Goal: Find specific page/section: Find specific page/section

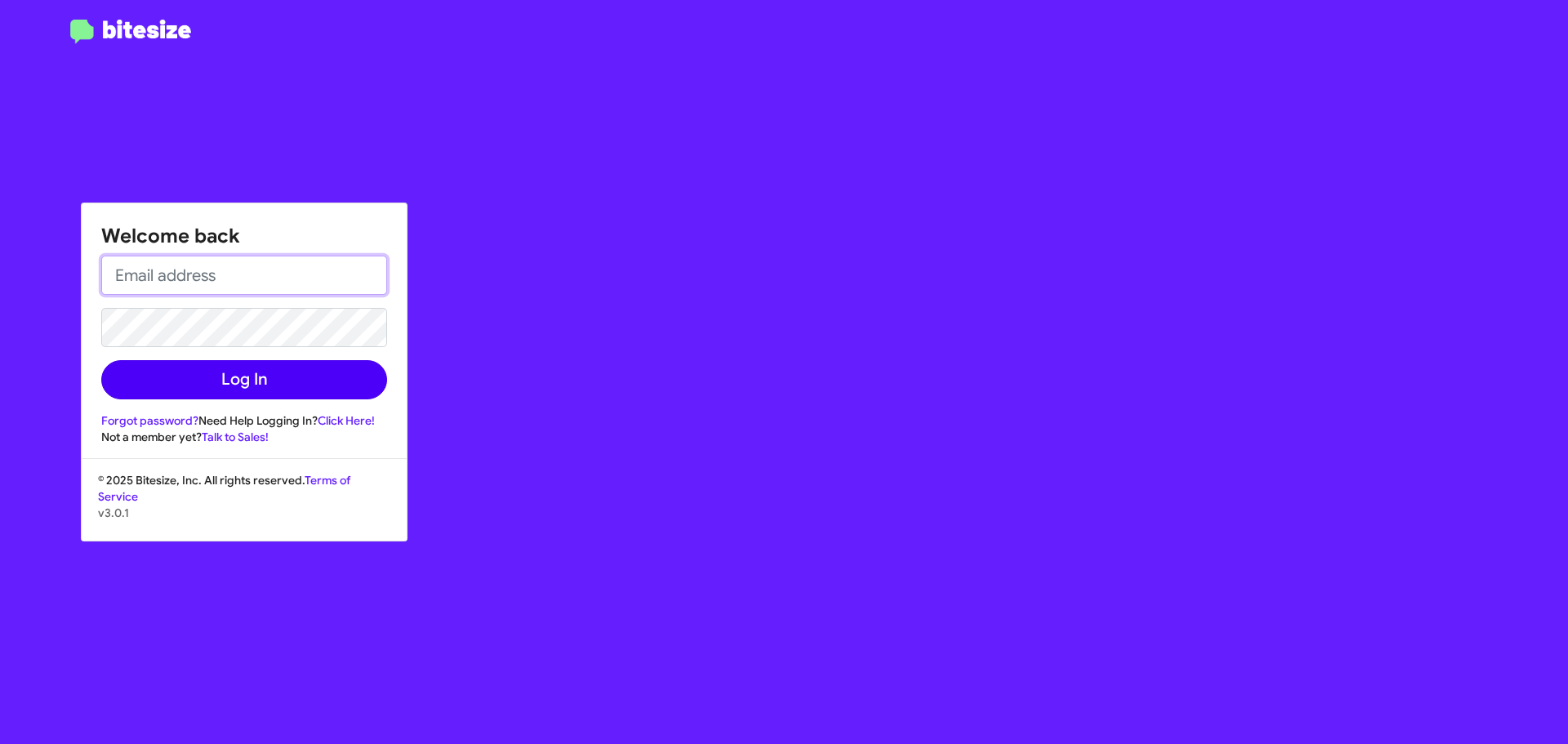
type input "[PERSON_NAME][EMAIL_ADDRESS][DOMAIN_NAME]"
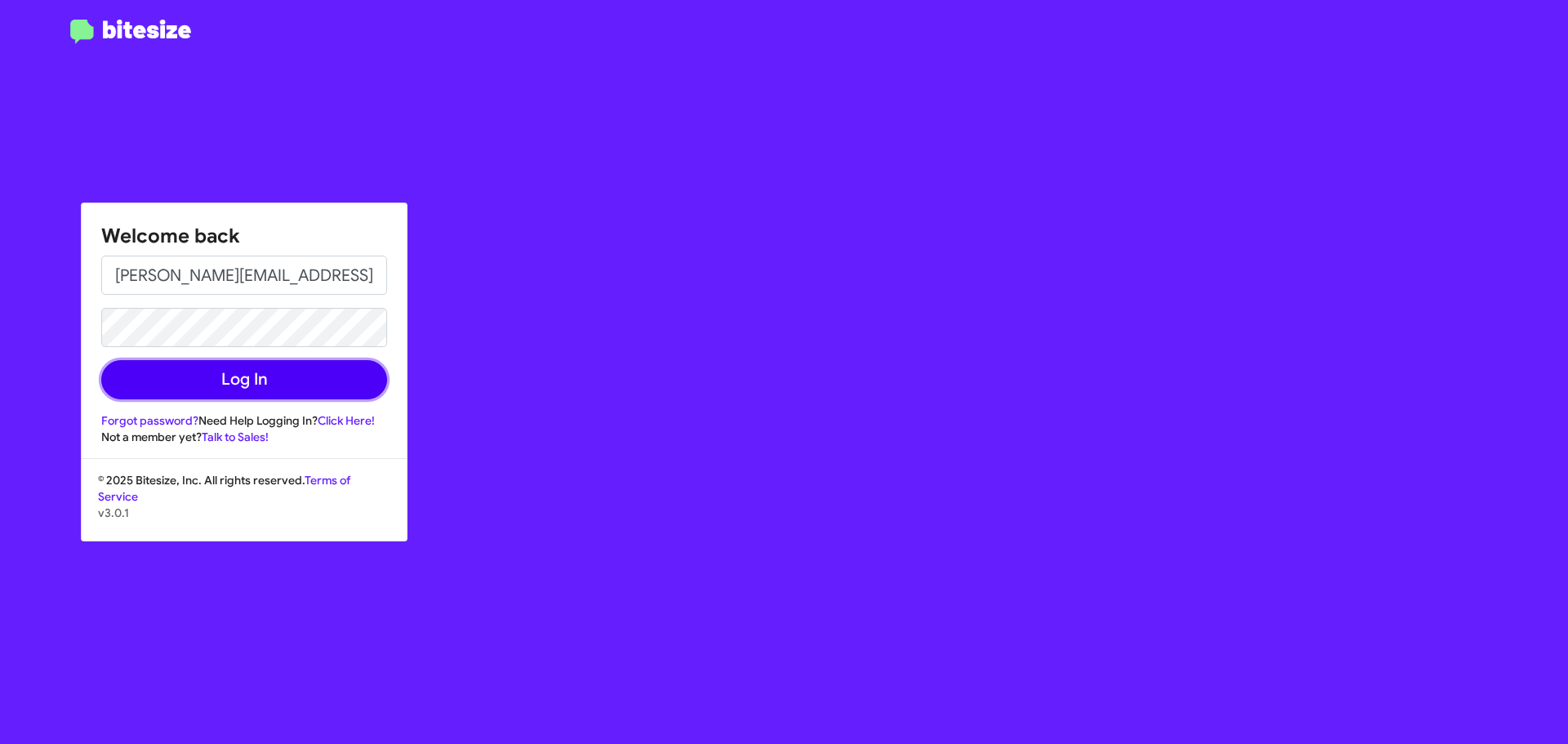
click at [246, 375] on button "Log In" at bounding box center [244, 380] width 285 height 39
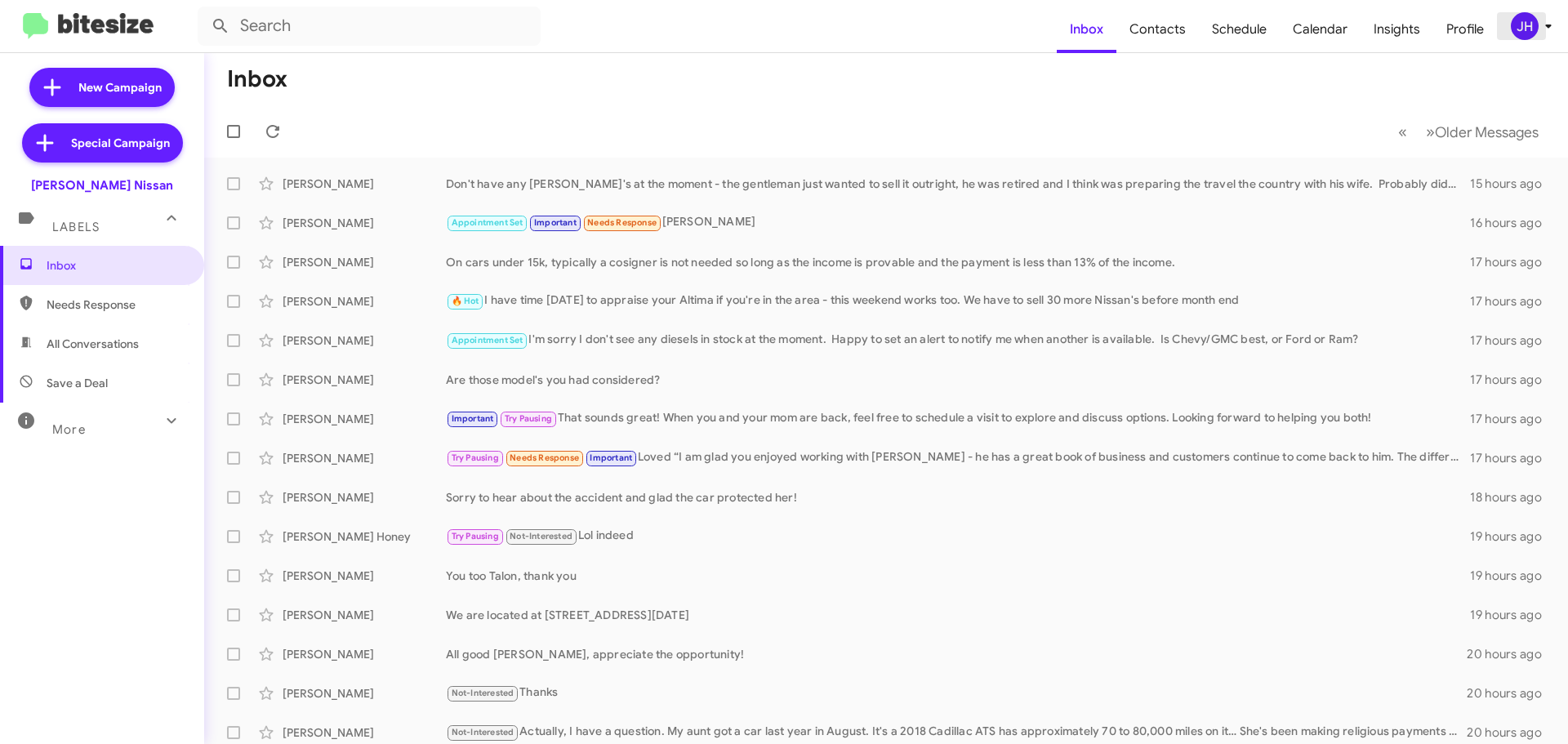
click at [1525, 27] on div "JH" at bounding box center [1525, 25] width 28 height 28
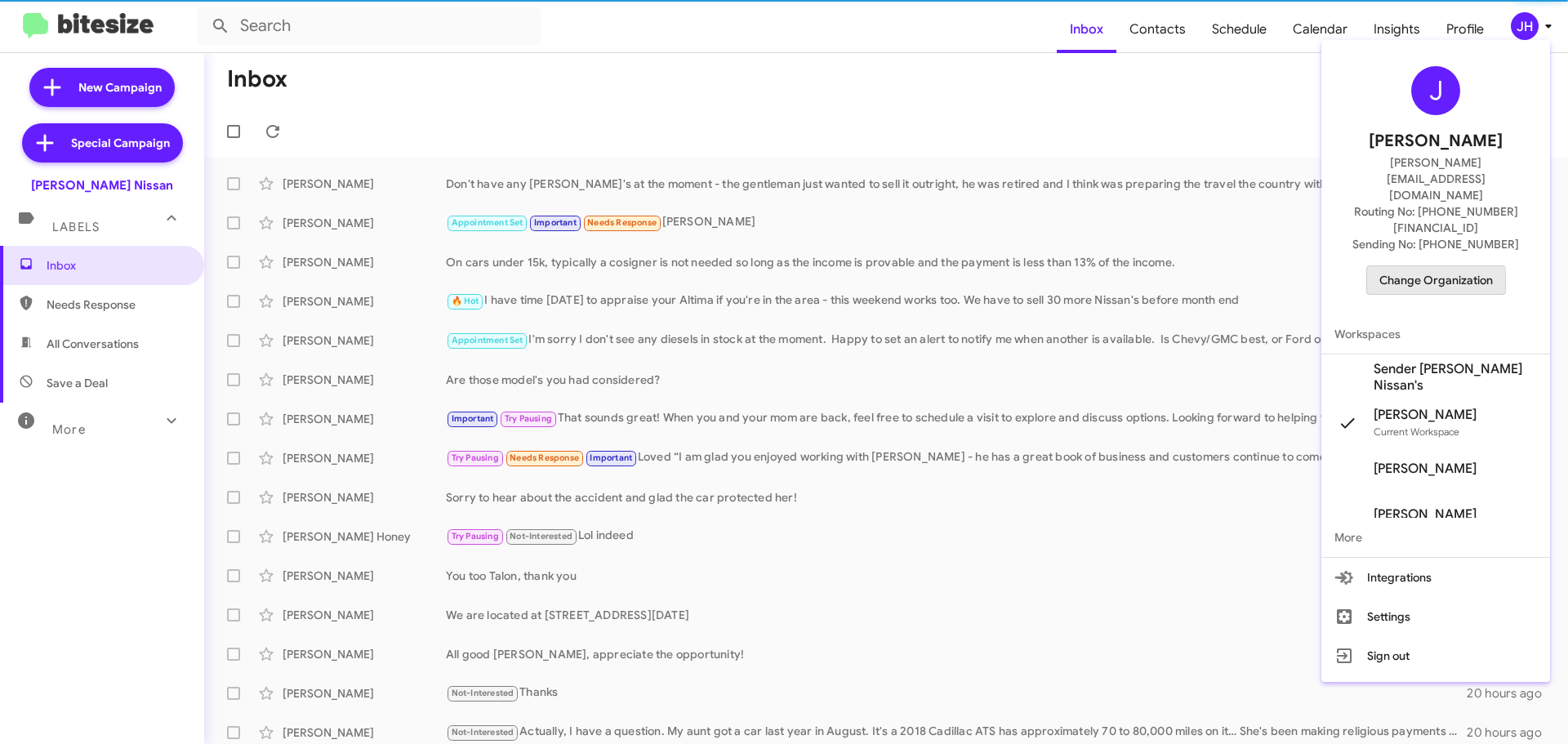
click at [1398, 266] on span "Change Organization" at bounding box center [1436, 280] width 114 height 28
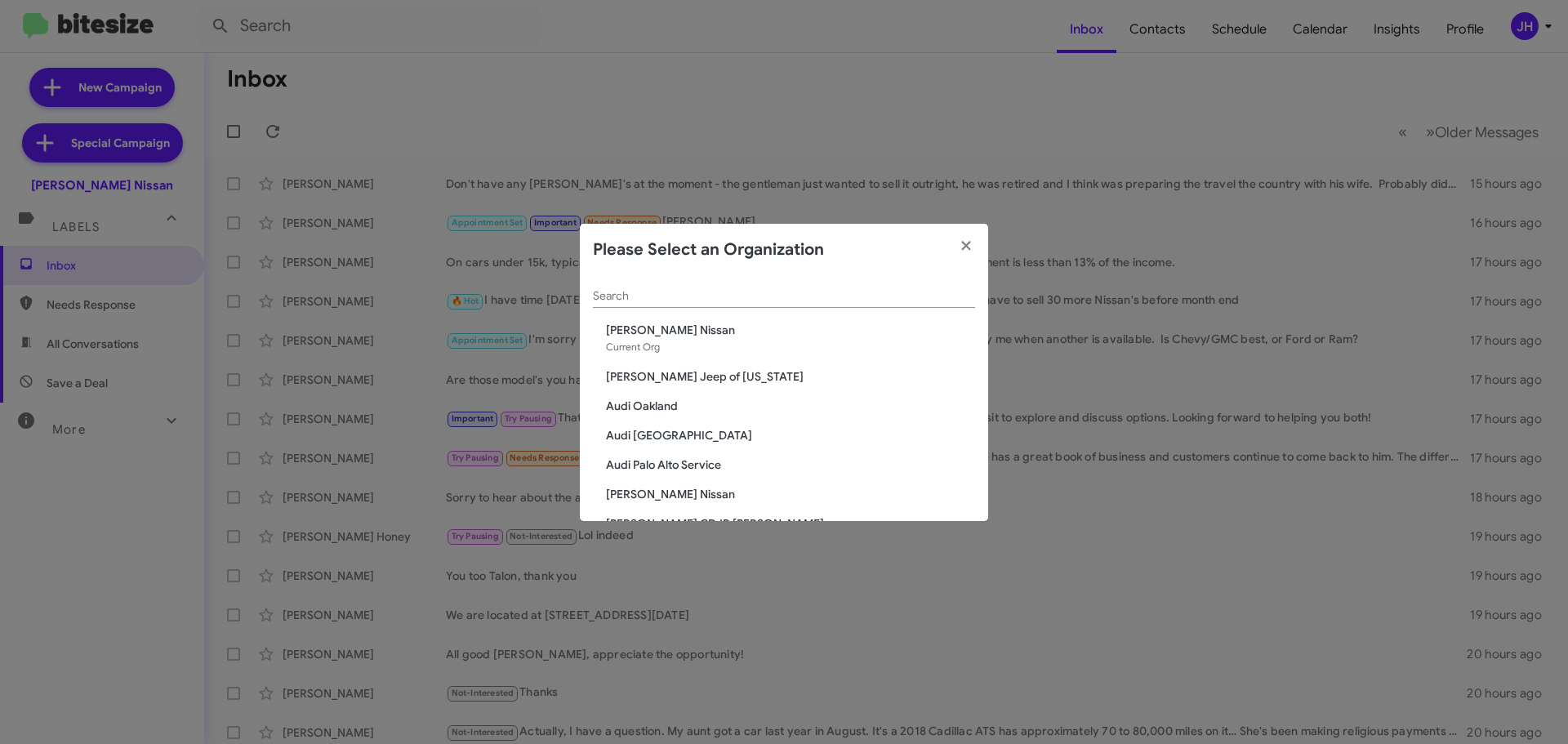
click at [683, 293] on input "Search" at bounding box center [784, 296] width 382 height 13
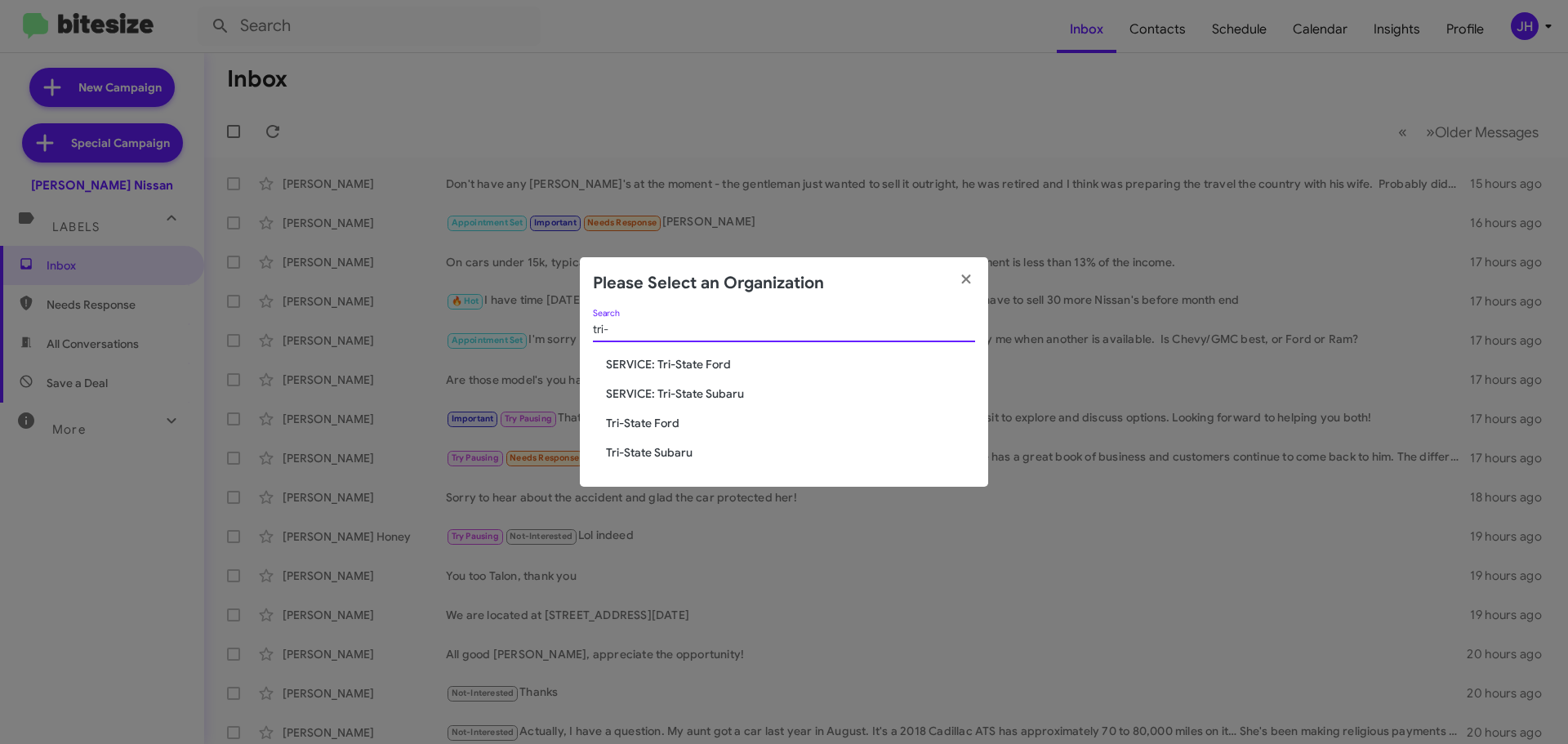
type input "tri-"
click at [695, 364] on span "SERVICE: Tri-State Ford" at bounding box center [790, 364] width 369 height 16
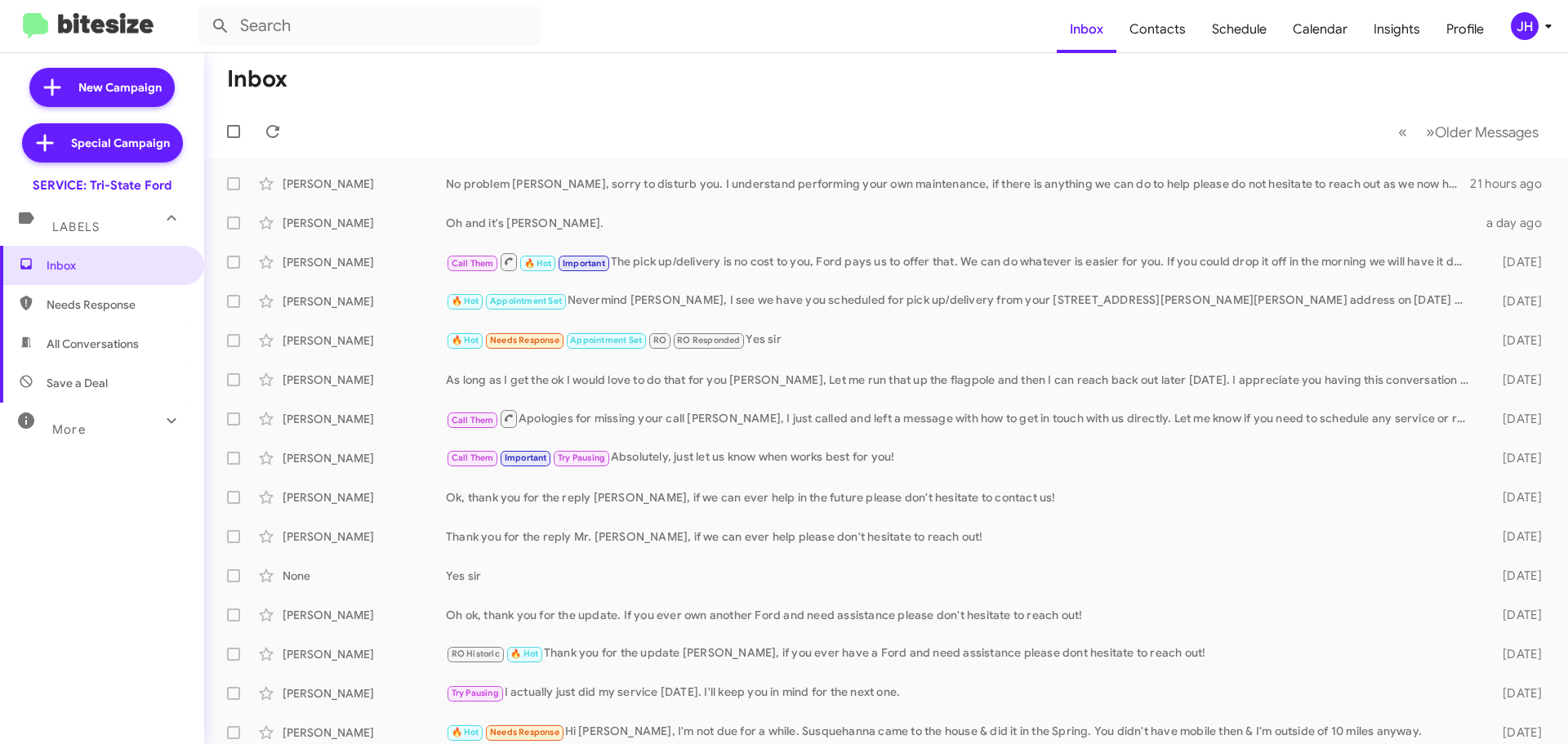
click at [130, 425] on div "More" at bounding box center [86, 423] width 146 height 31
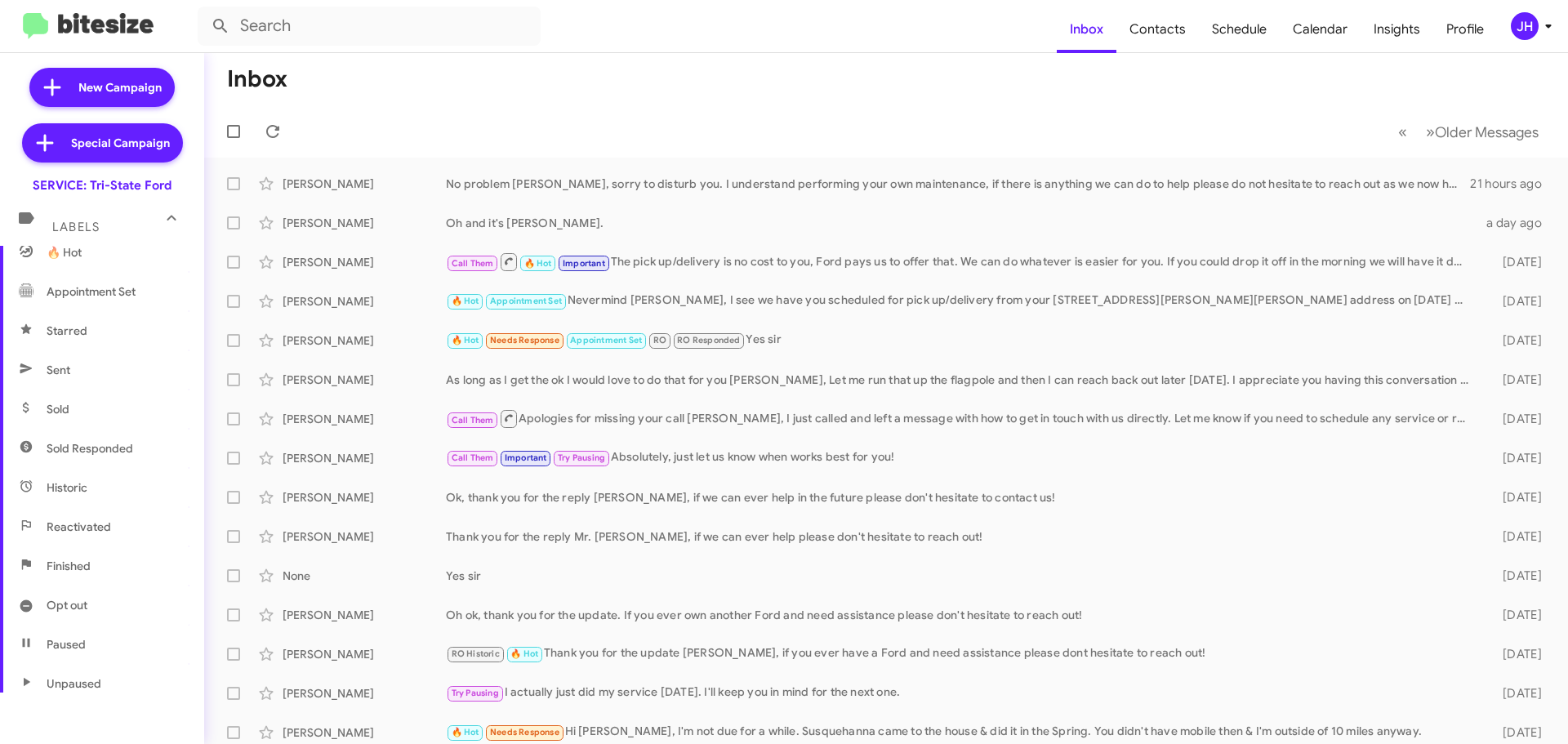
scroll to position [325, 0]
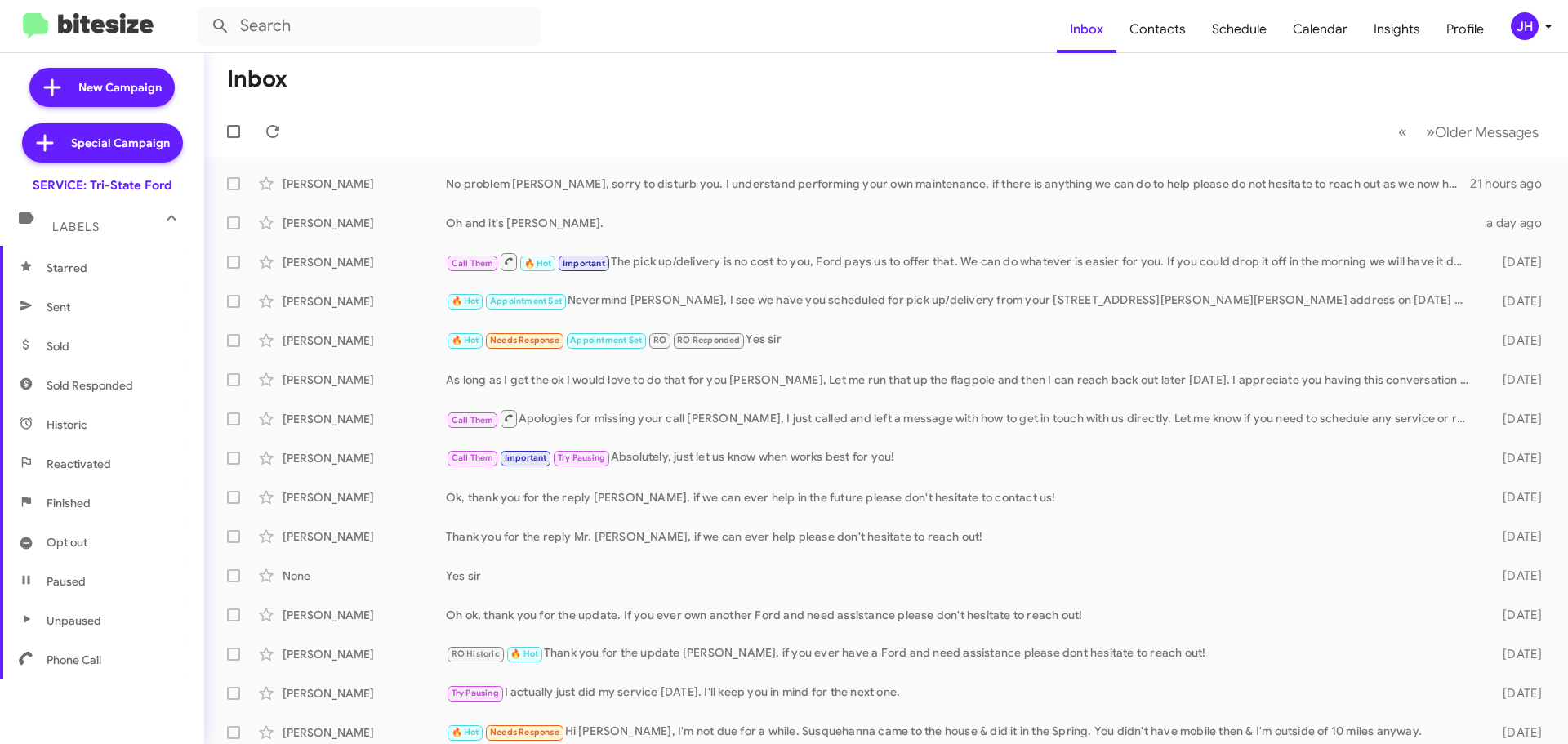
click at [100, 319] on span "Sent" at bounding box center [102, 307] width 204 height 39
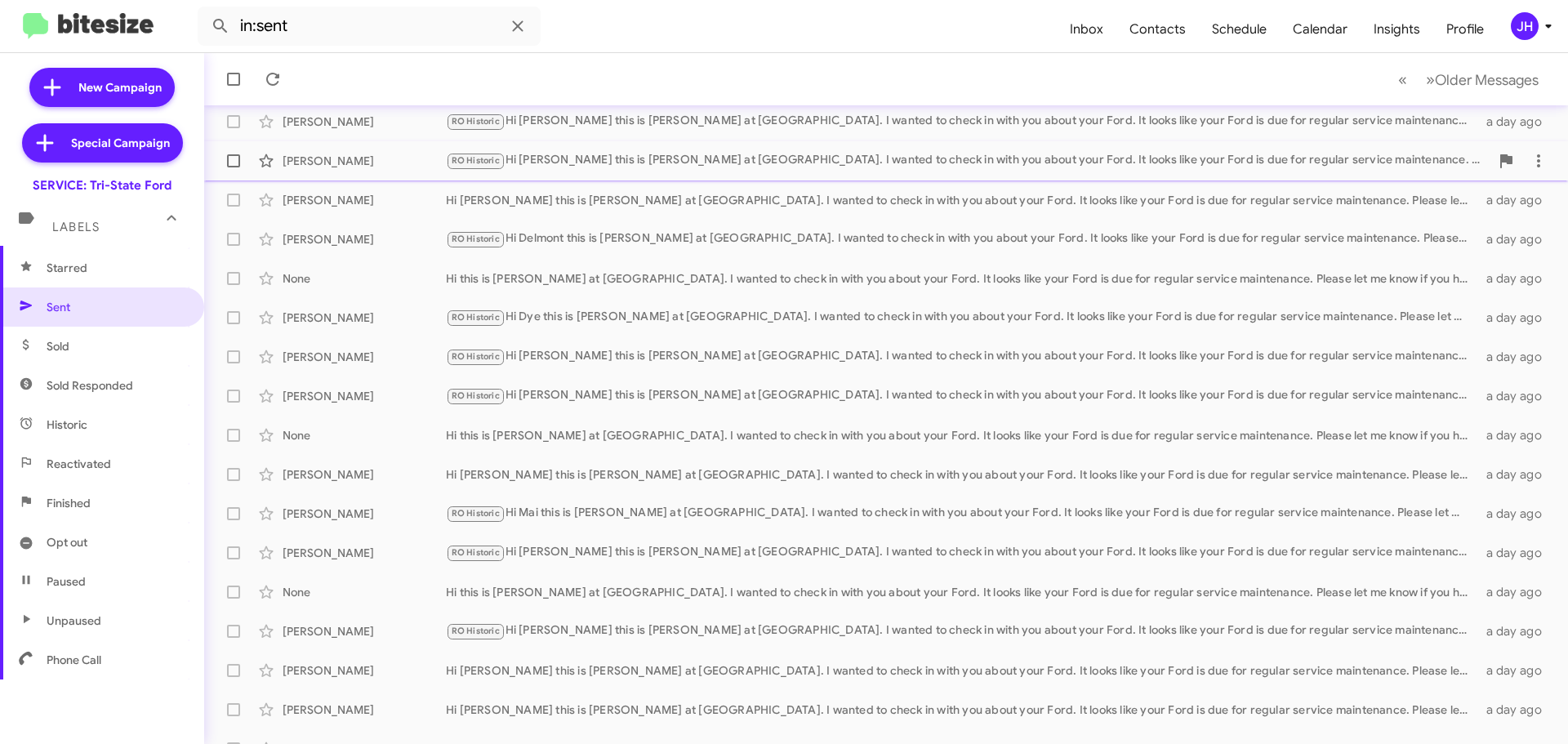
scroll to position [204, 0]
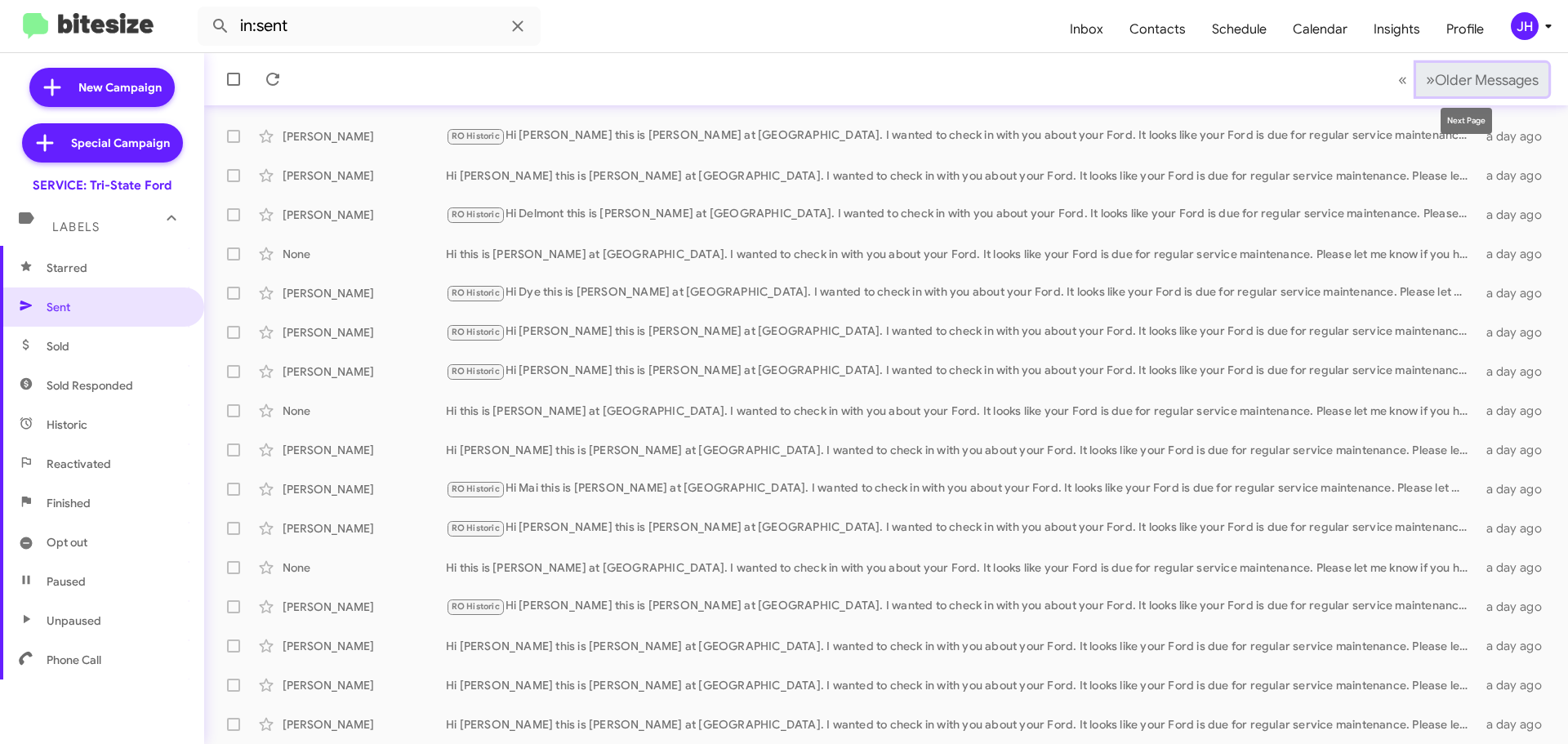
click at [1437, 77] on span "Older Messages" at bounding box center [1487, 80] width 103 height 18
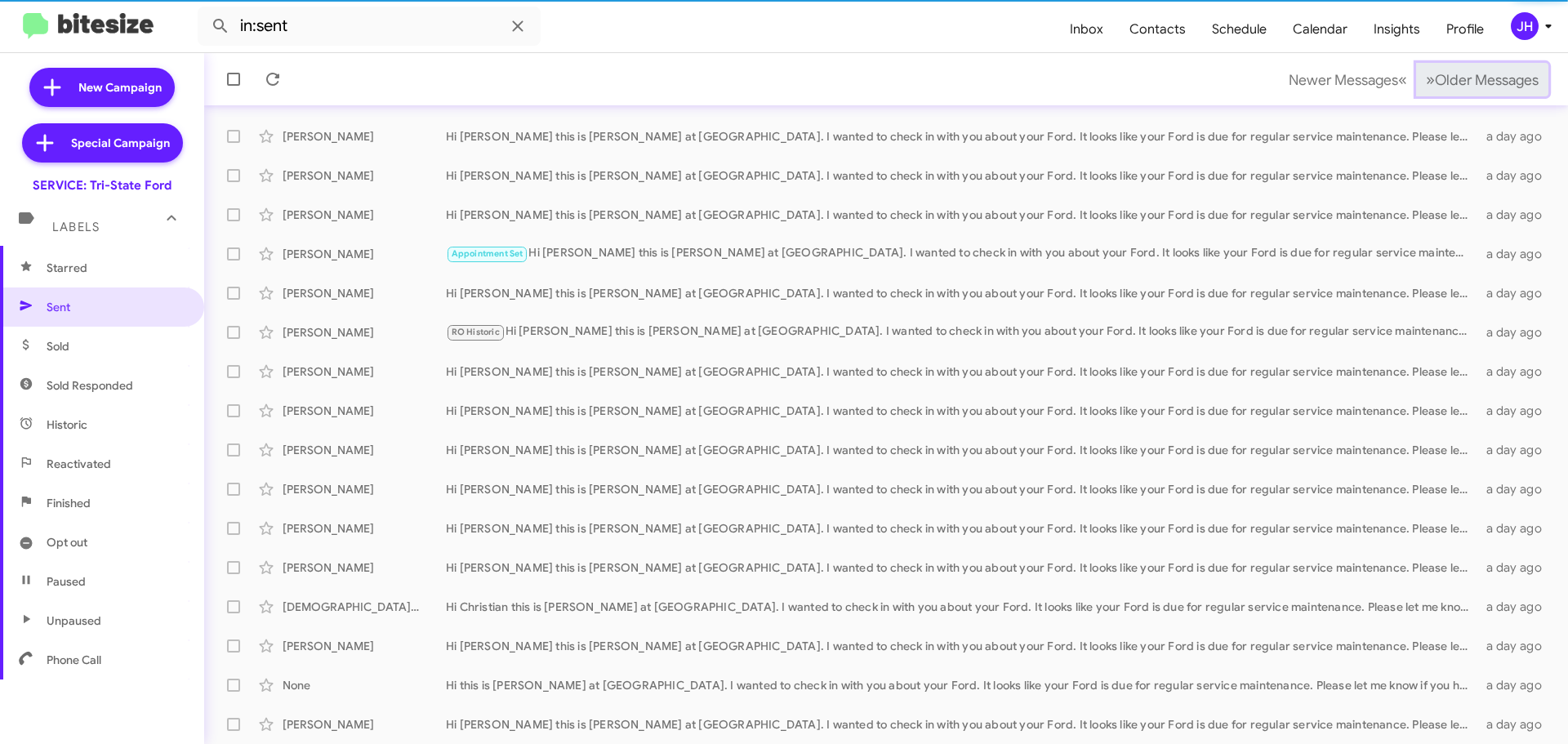
click at [1437, 77] on span "Older Messages" at bounding box center [1487, 80] width 103 height 18
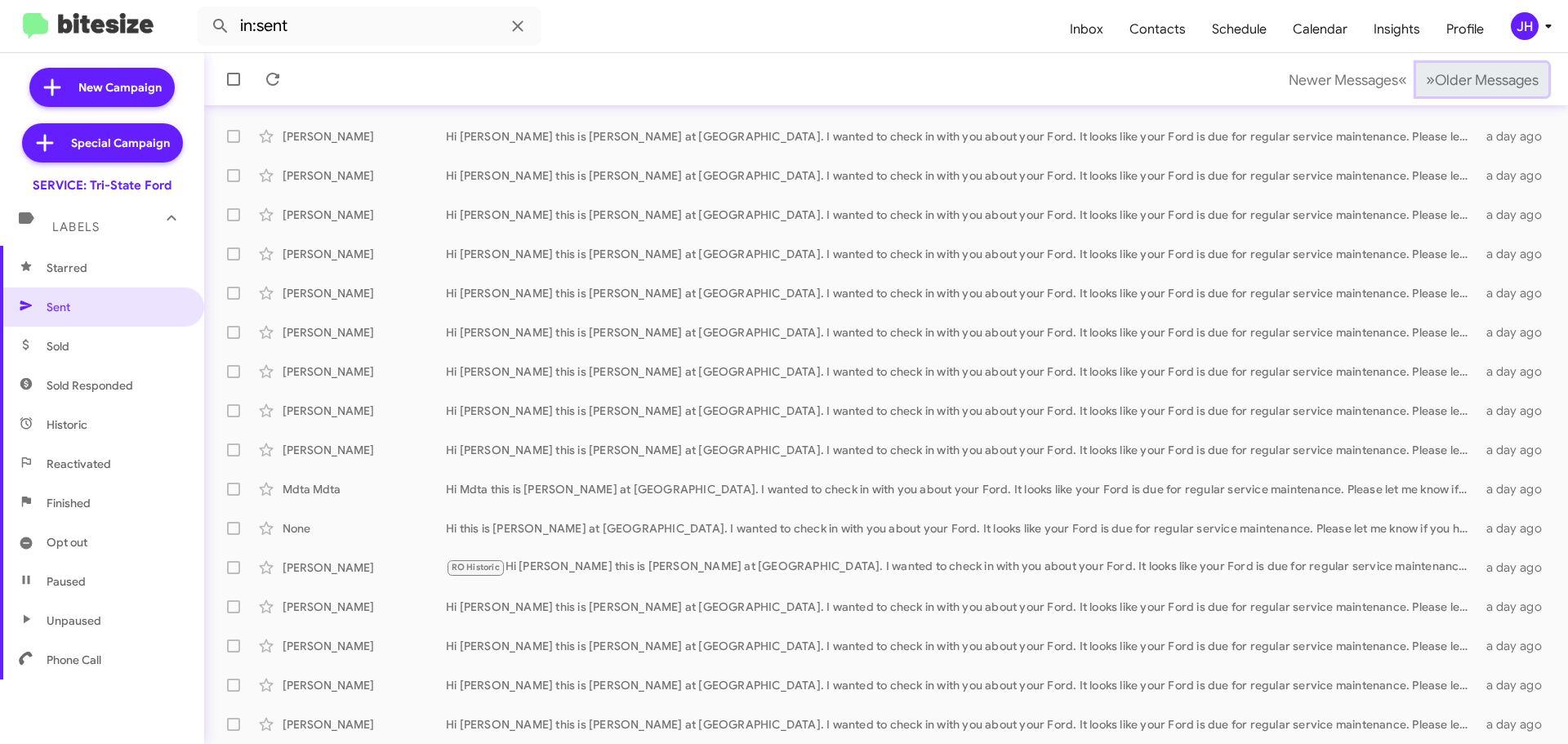
click at [1437, 77] on span "Older Messages" at bounding box center [1487, 80] width 103 height 18
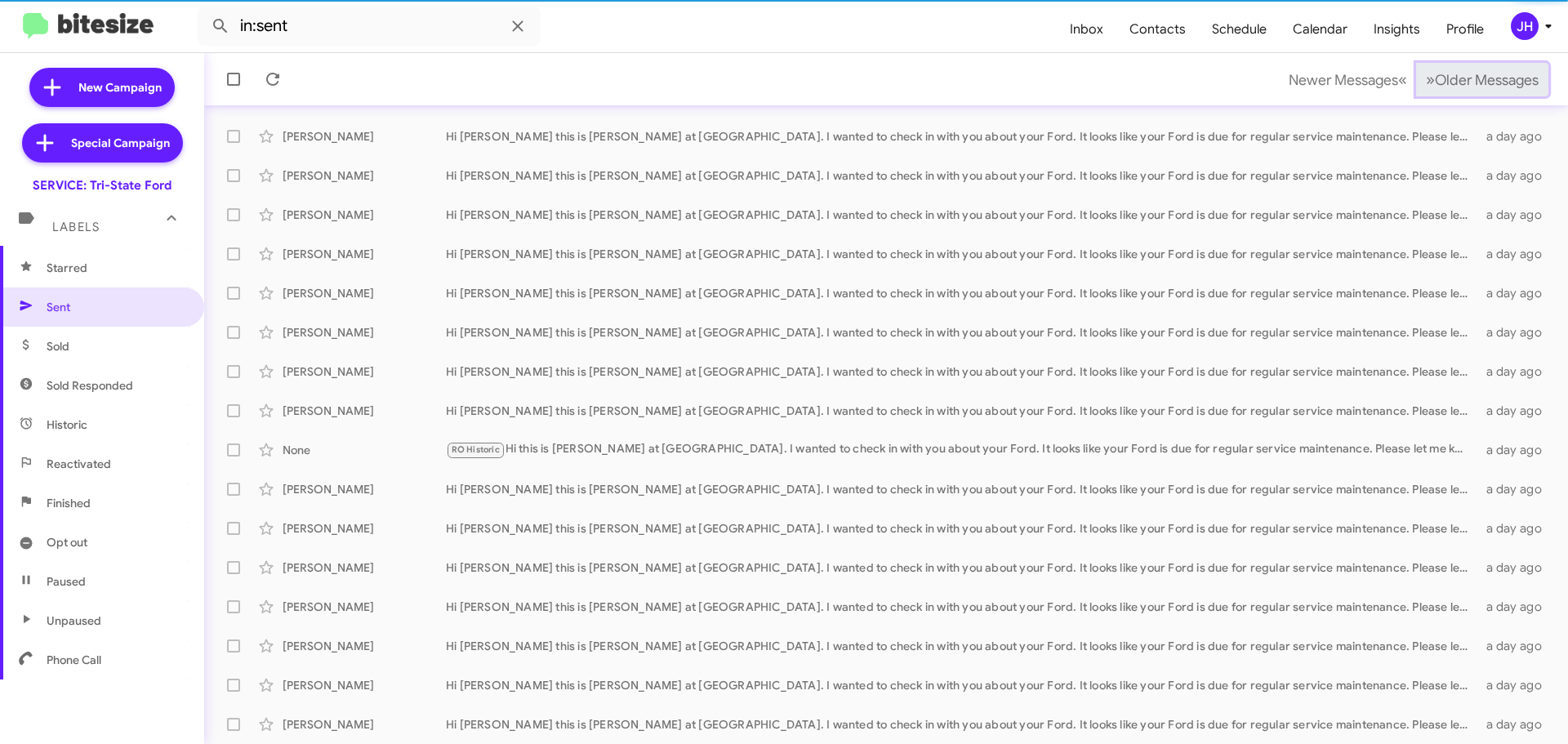
click at [1437, 77] on span "Older Messages" at bounding box center [1487, 80] width 103 height 18
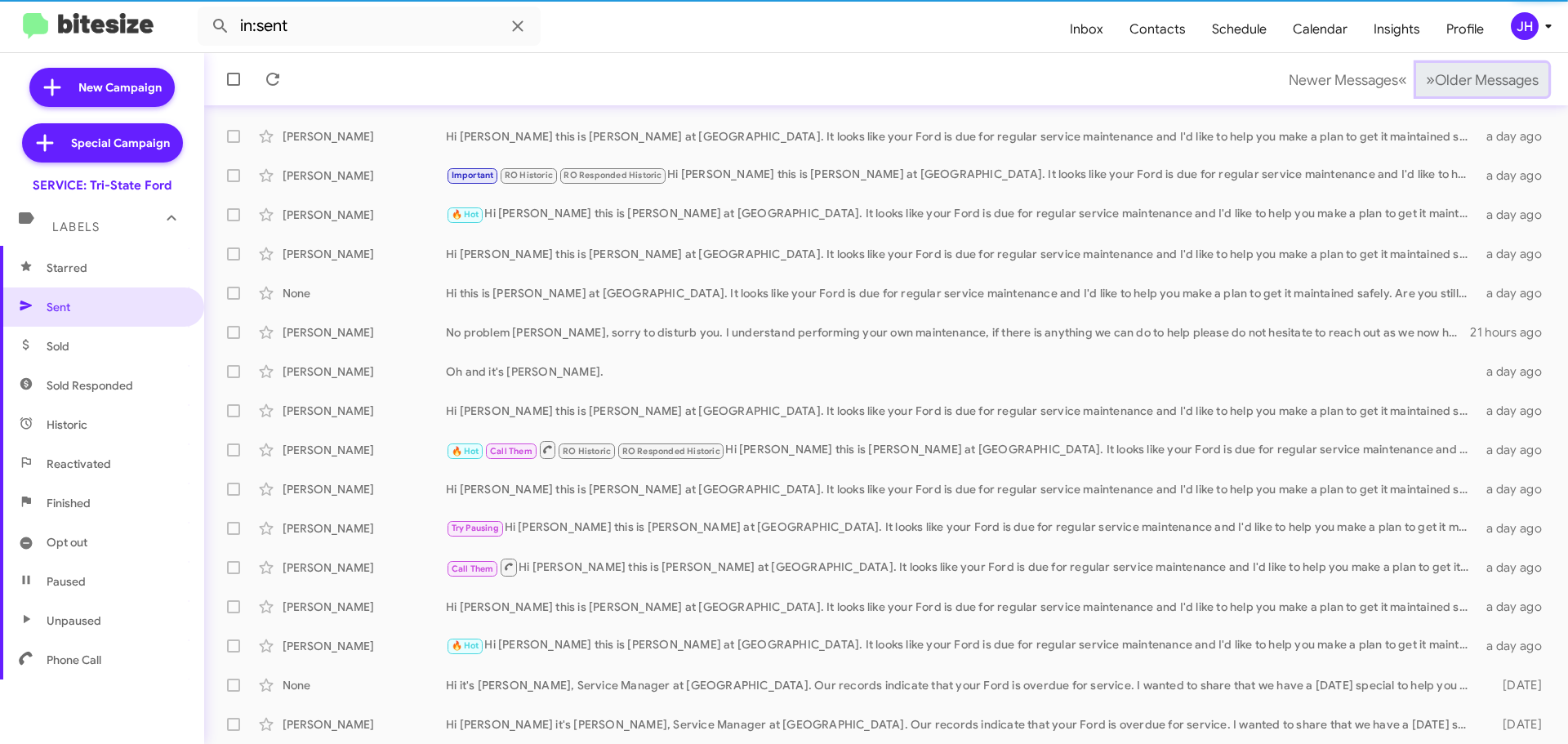
click at [1437, 77] on span "Older Messages" at bounding box center [1487, 80] width 103 height 18
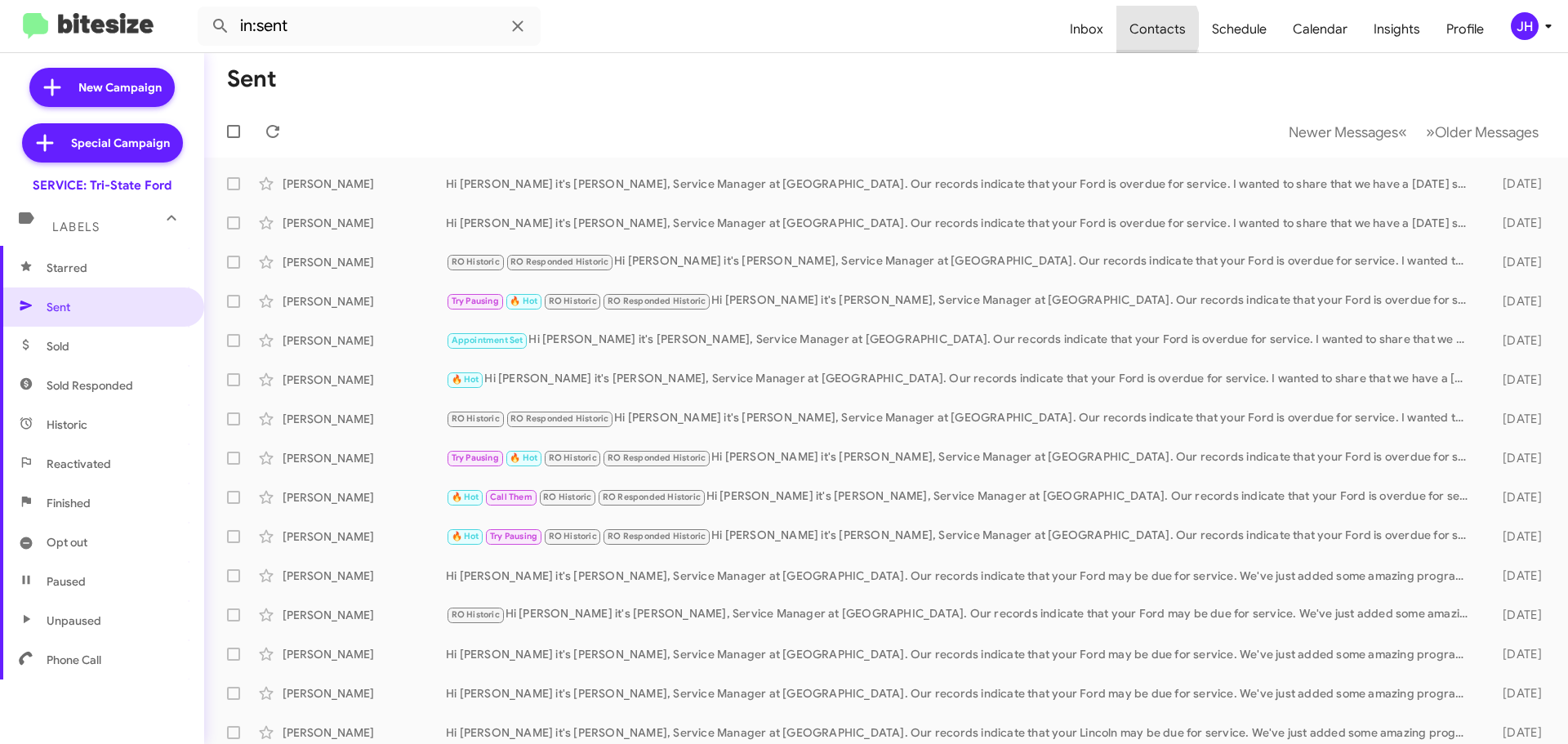
click at [1151, 30] on span "Contacts" at bounding box center [1157, 30] width 82 height 47
type input "in:groups"
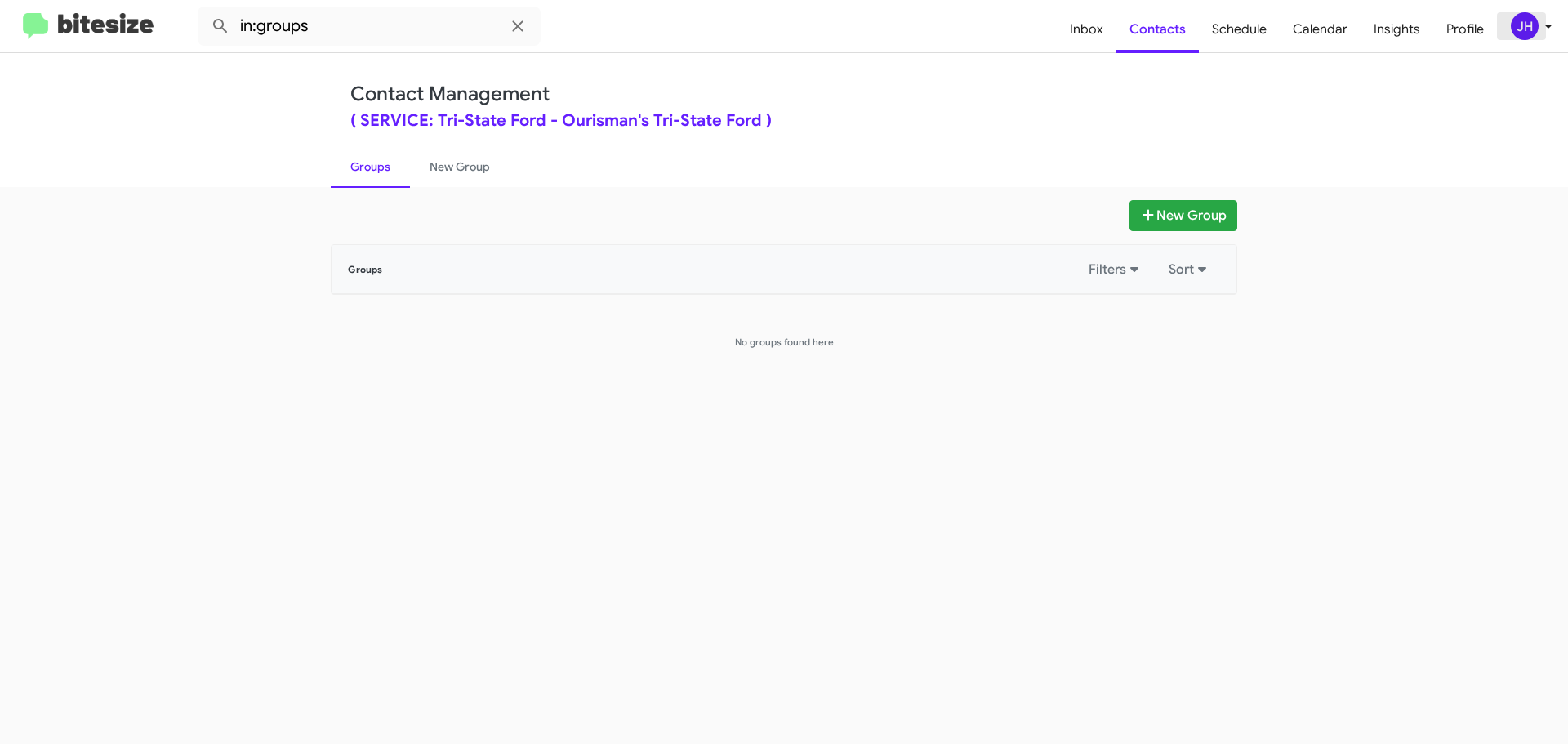
click at [1532, 32] on div "JH" at bounding box center [1525, 25] width 28 height 28
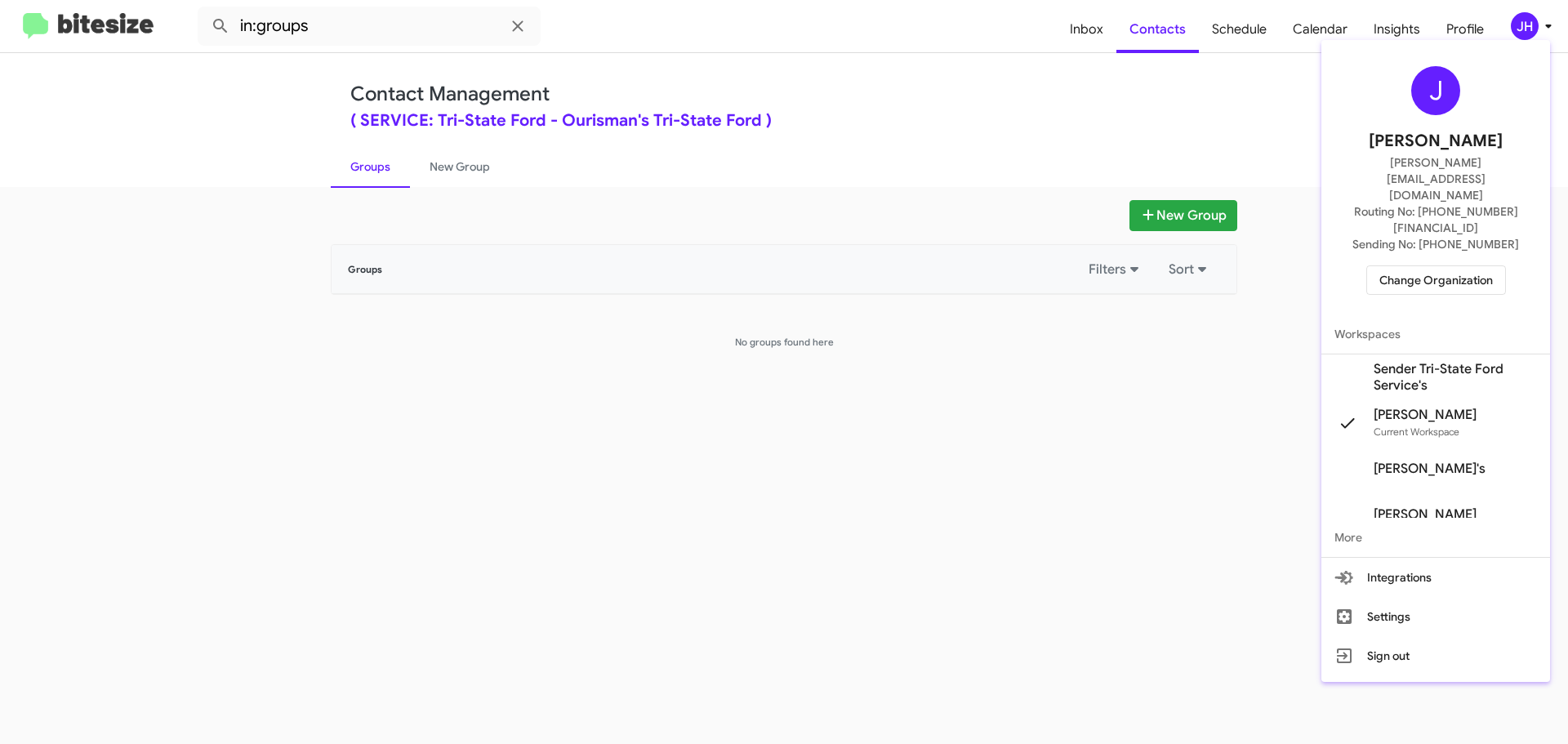
click at [1399, 361] on span "Sender Tri-State Ford Service's" at bounding box center [1455, 377] width 163 height 33
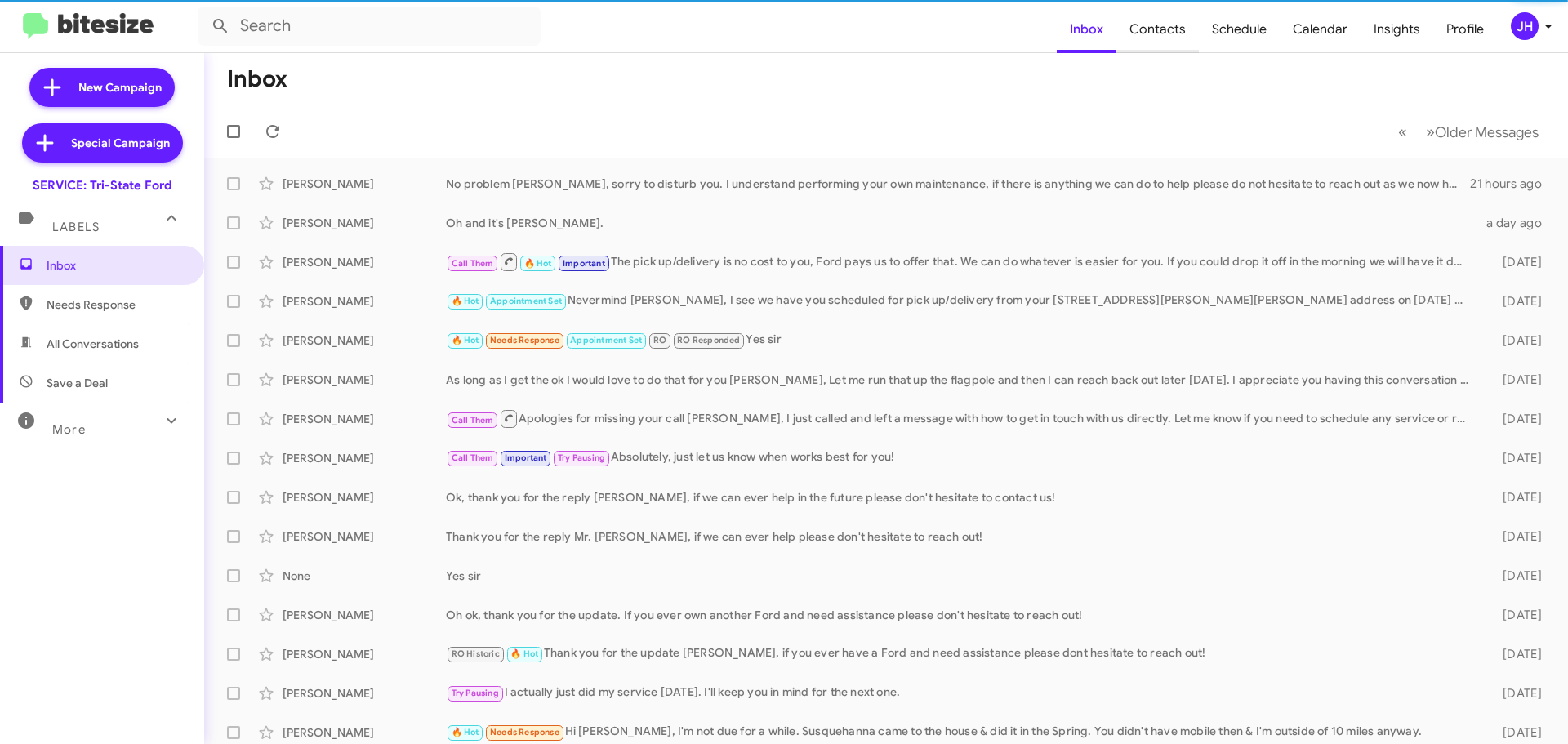
click at [1158, 34] on span "Contacts" at bounding box center [1157, 30] width 82 height 47
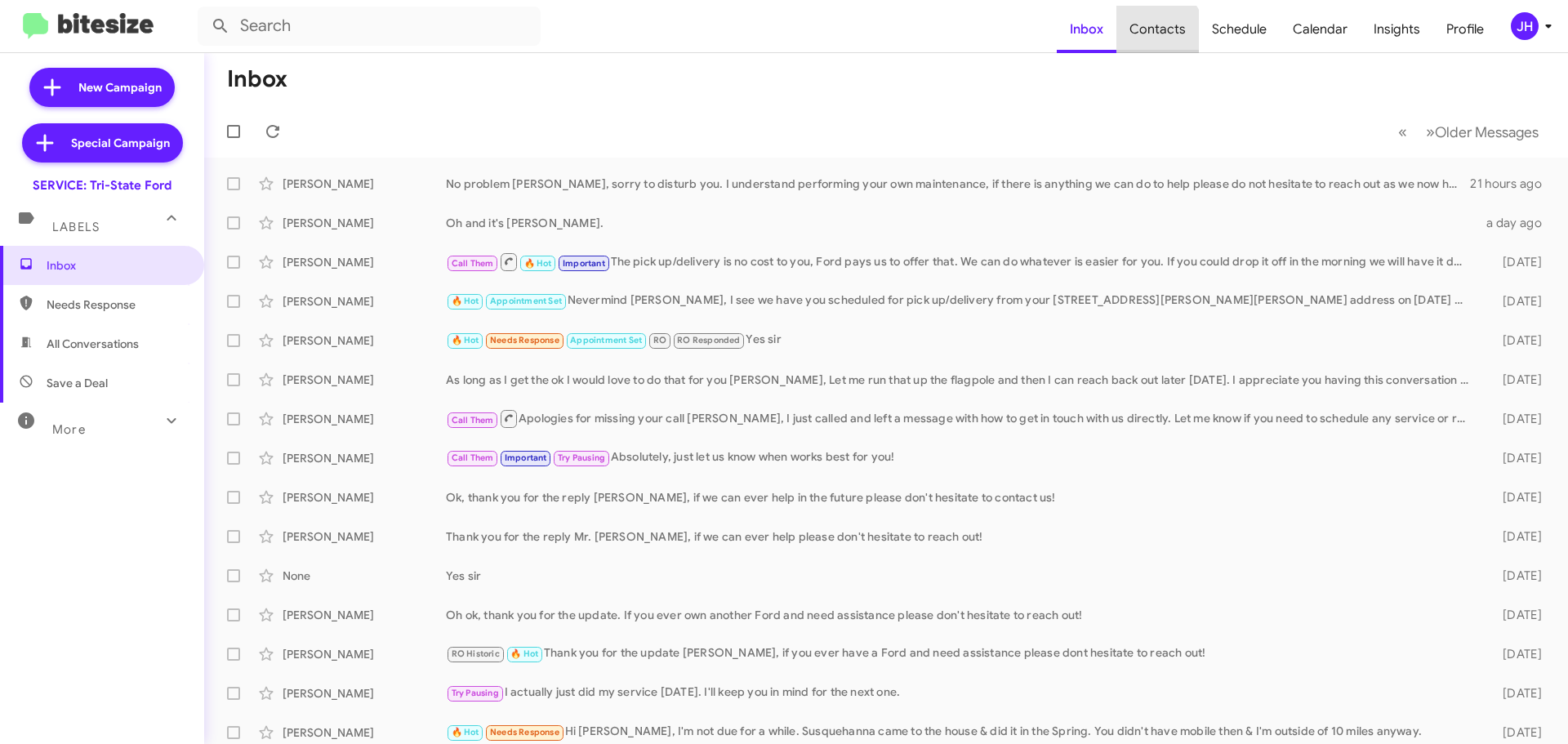
type input "in:groups"
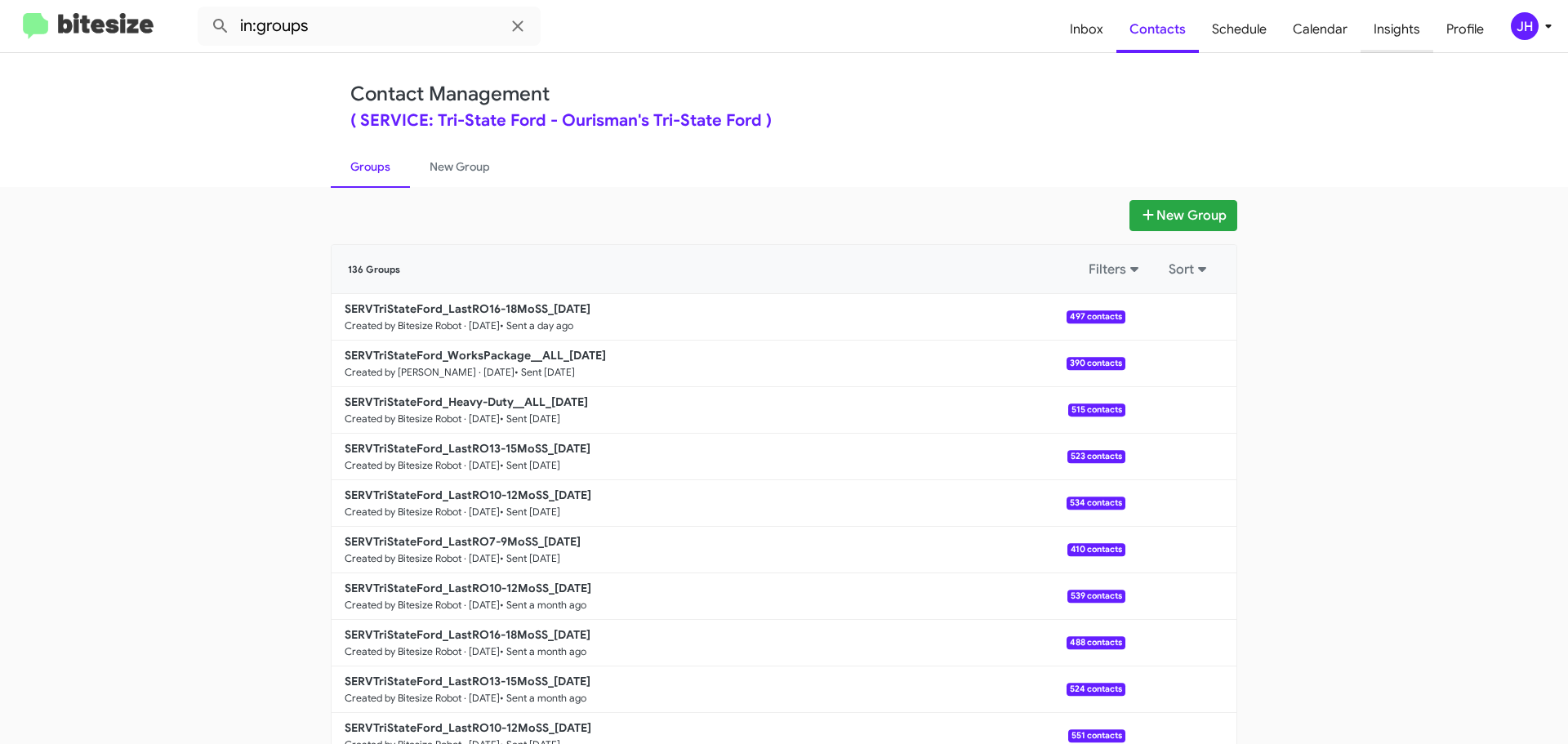
click at [1390, 34] on span "Insights" at bounding box center [1397, 30] width 73 height 47
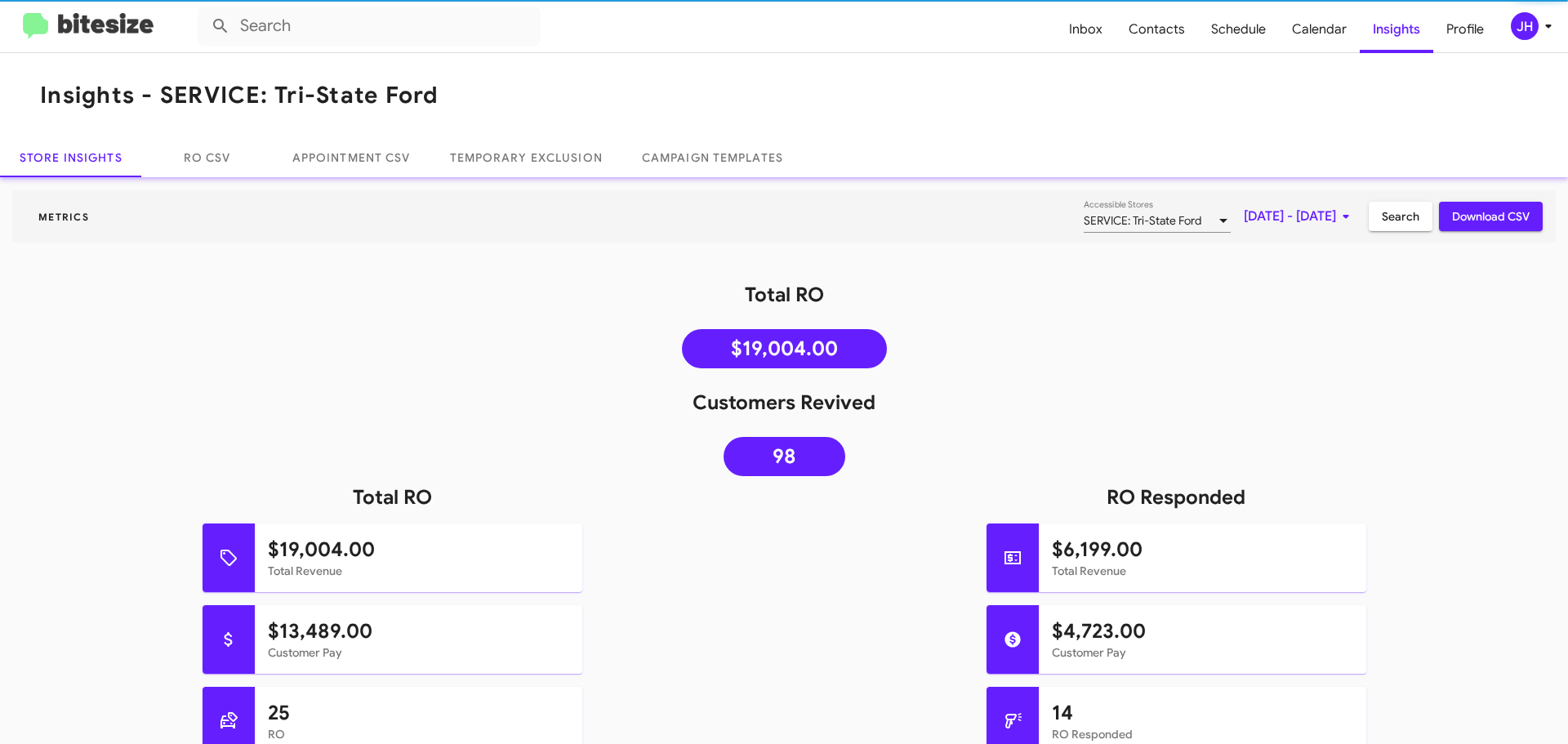
click at [1244, 217] on span "Aug 1, 2025 - Aug 28, 2025" at bounding box center [1299, 216] width 112 height 30
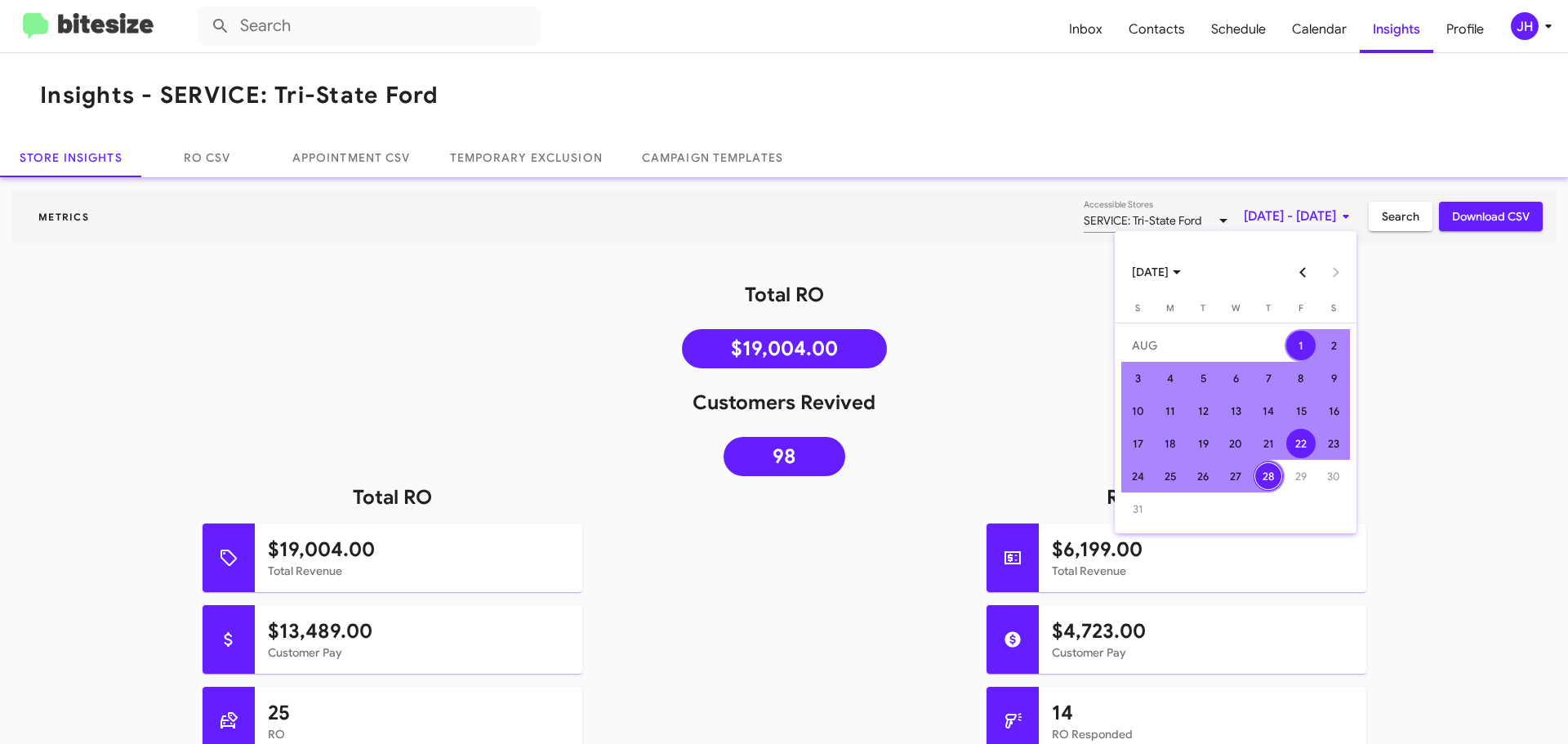
click at [1287, 441] on div "22" at bounding box center [1300, 443] width 30 height 30
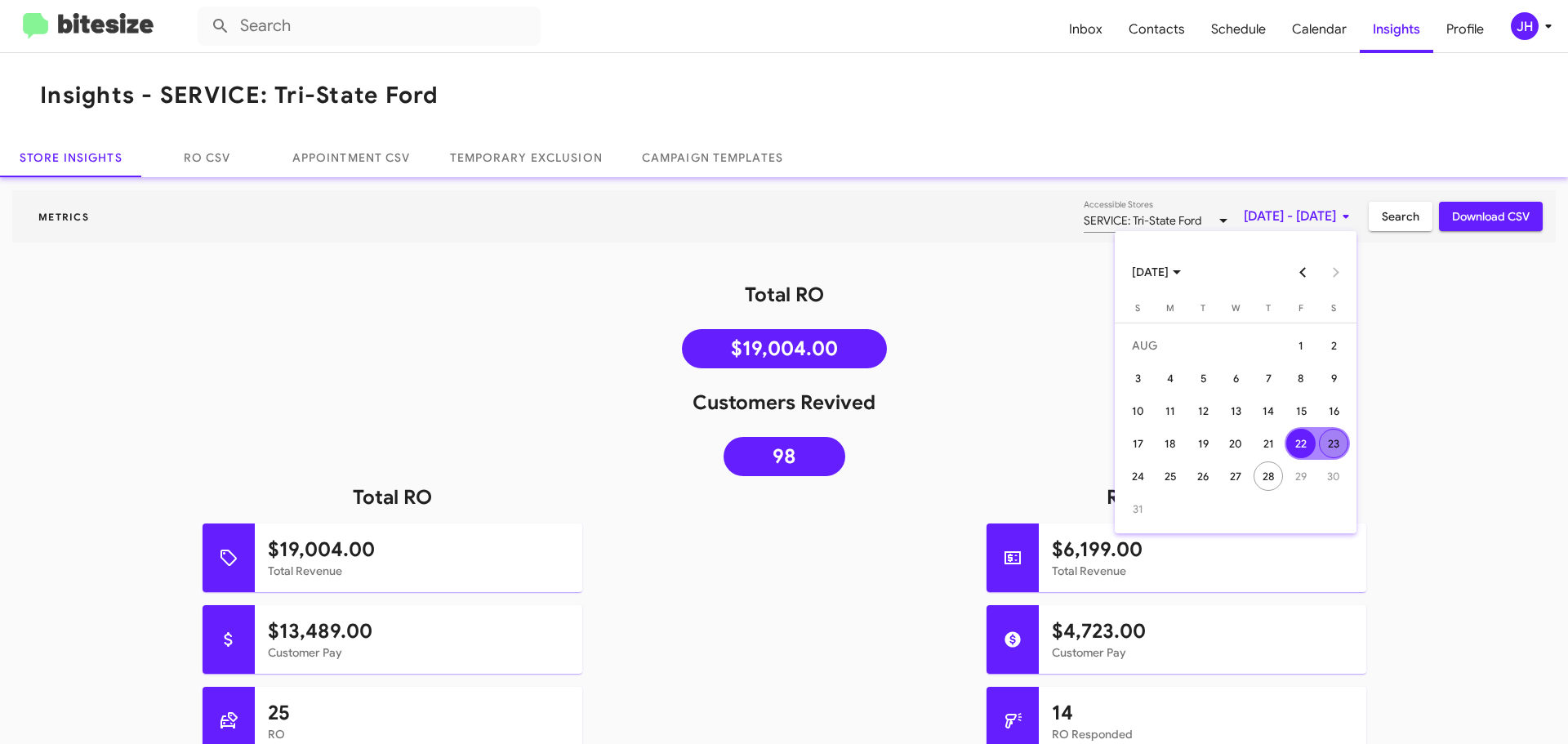
click at [1344, 440] on div "23" at bounding box center [1333, 443] width 30 height 30
click at [1476, 216] on span "Download CSV" at bounding box center [1491, 216] width 78 height 30
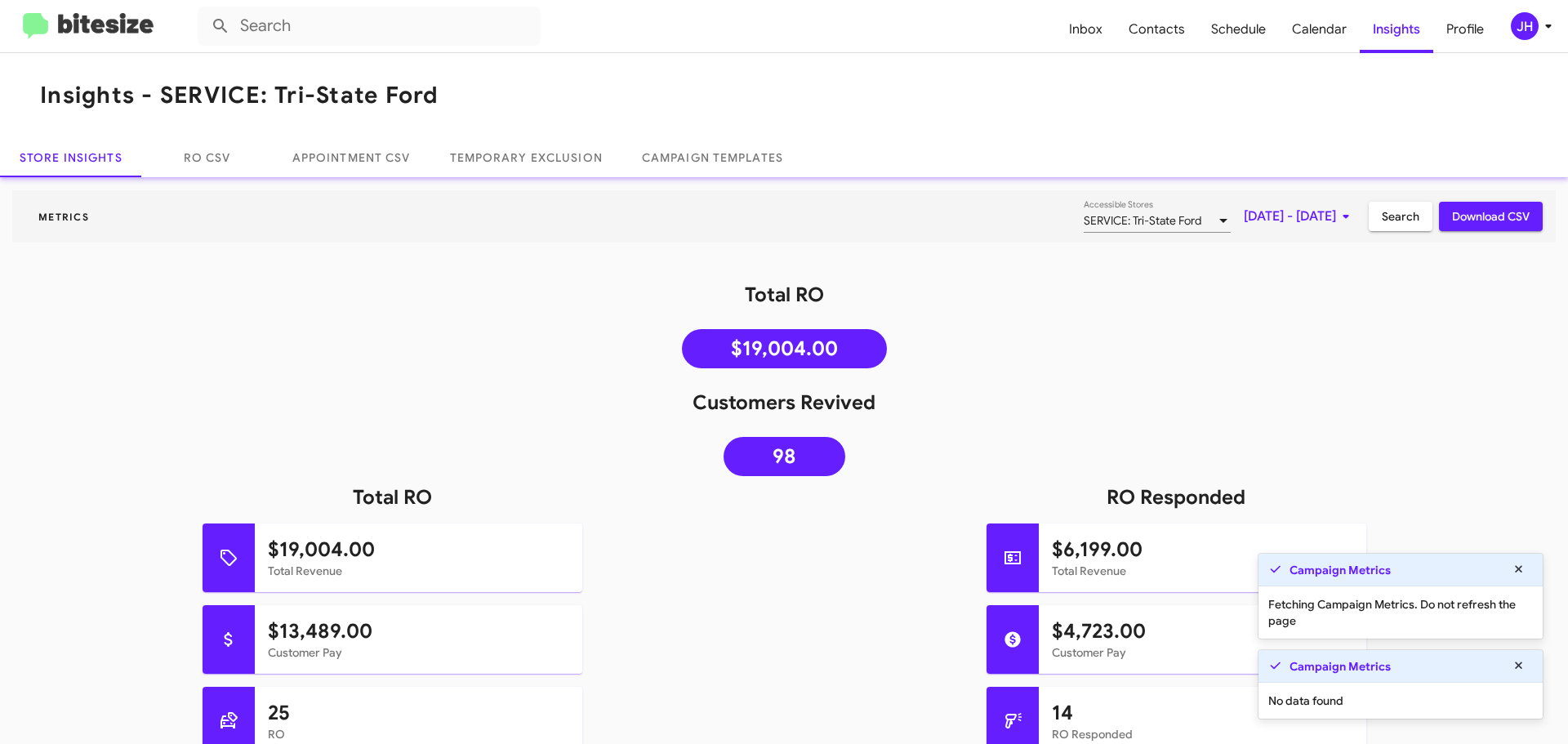
click at [1282, 208] on span "Aug 22, 2025 - Aug 23, 2025" at bounding box center [1299, 216] width 112 height 30
click at [1159, 475] on div "25" at bounding box center [1170, 476] width 30 height 30
click at [1294, 448] on div "22" at bounding box center [1300, 443] width 30 height 30
click at [1439, 219] on button "Download CSV" at bounding box center [1491, 216] width 103 height 30
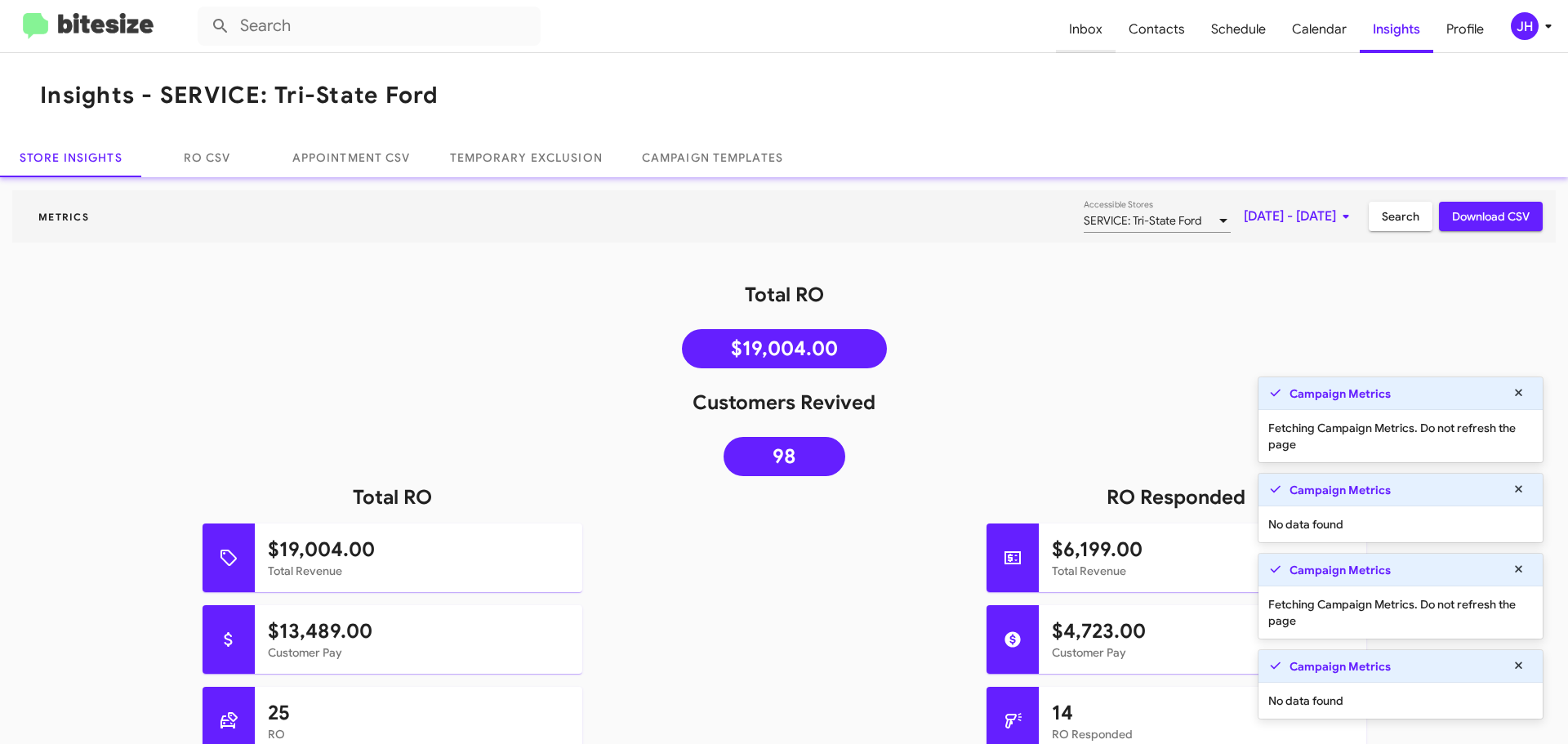
click at [1106, 45] on span "Inbox" at bounding box center [1086, 30] width 59 height 47
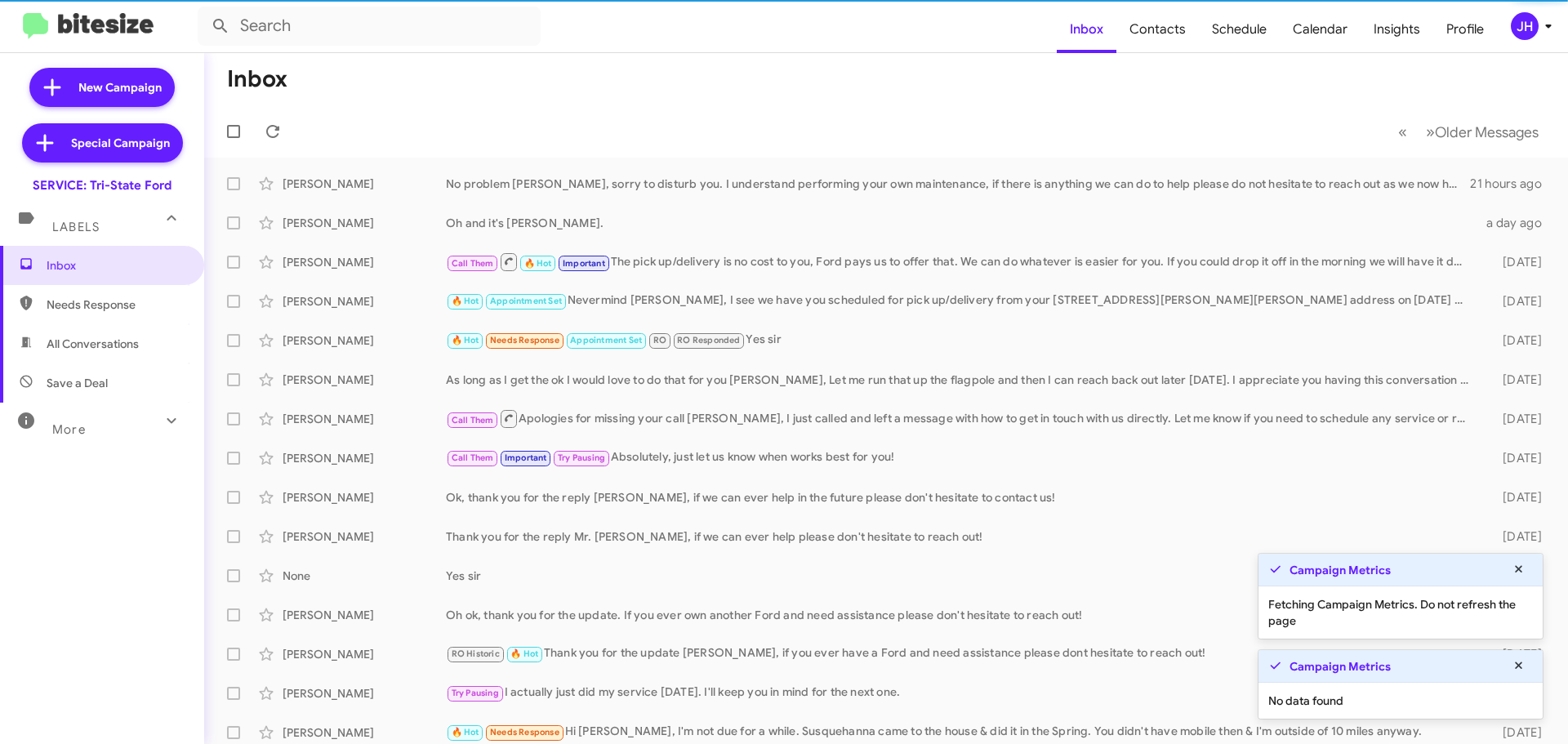
click at [165, 434] on div at bounding box center [171, 423] width 26 height 31
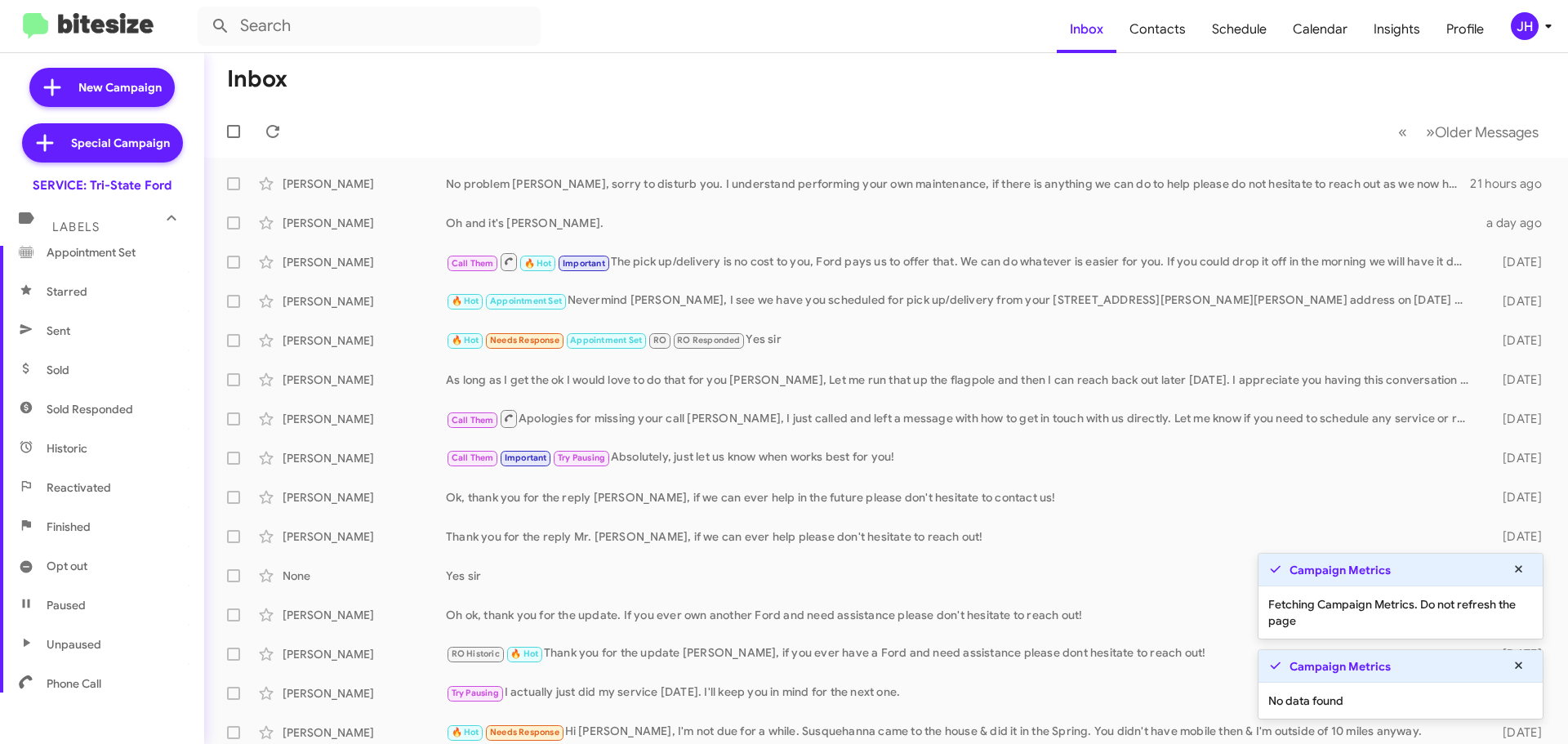
scroll to position [325, 0]
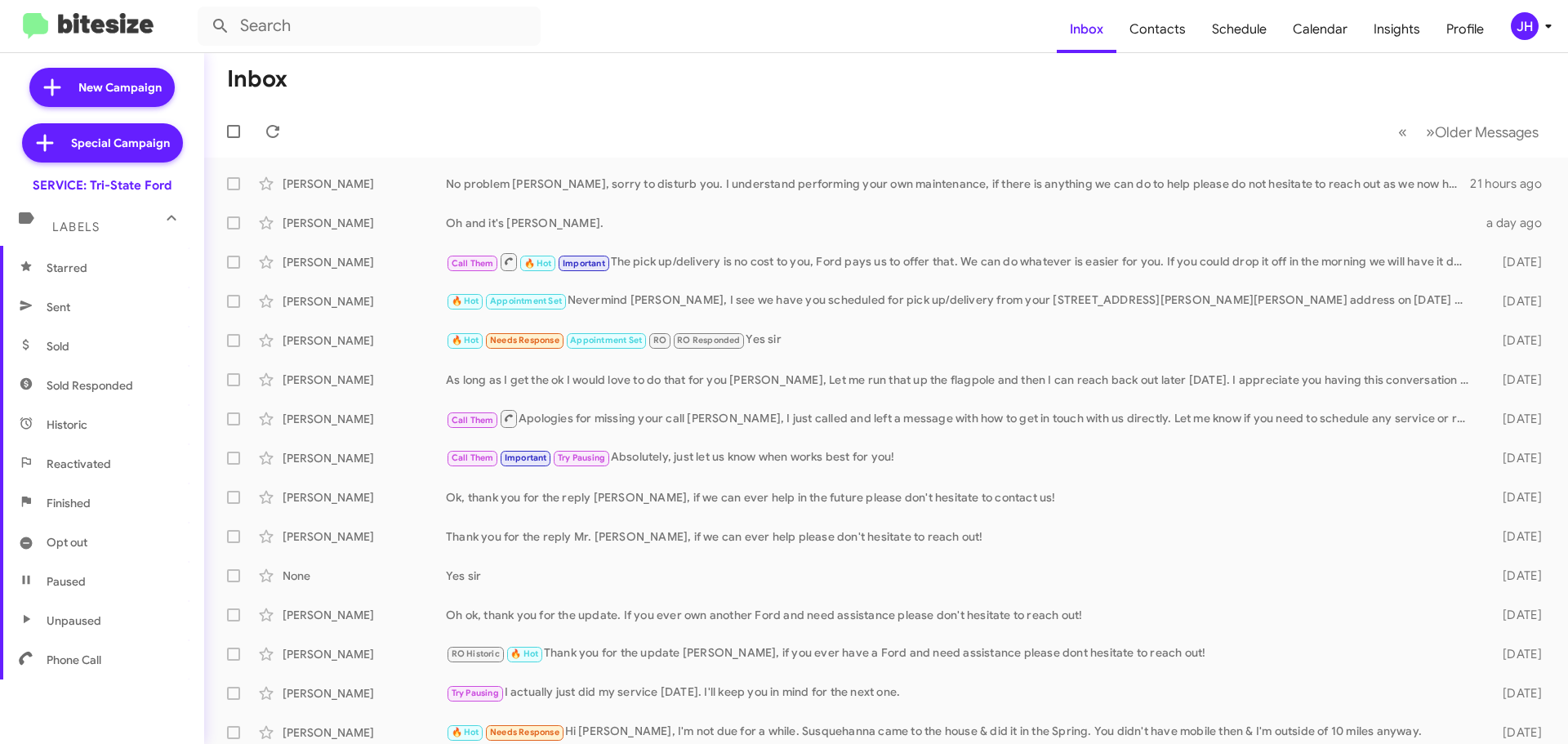
click at [109, 317] on span "Sent" at bounding box center [102, 307] width 204 height 39
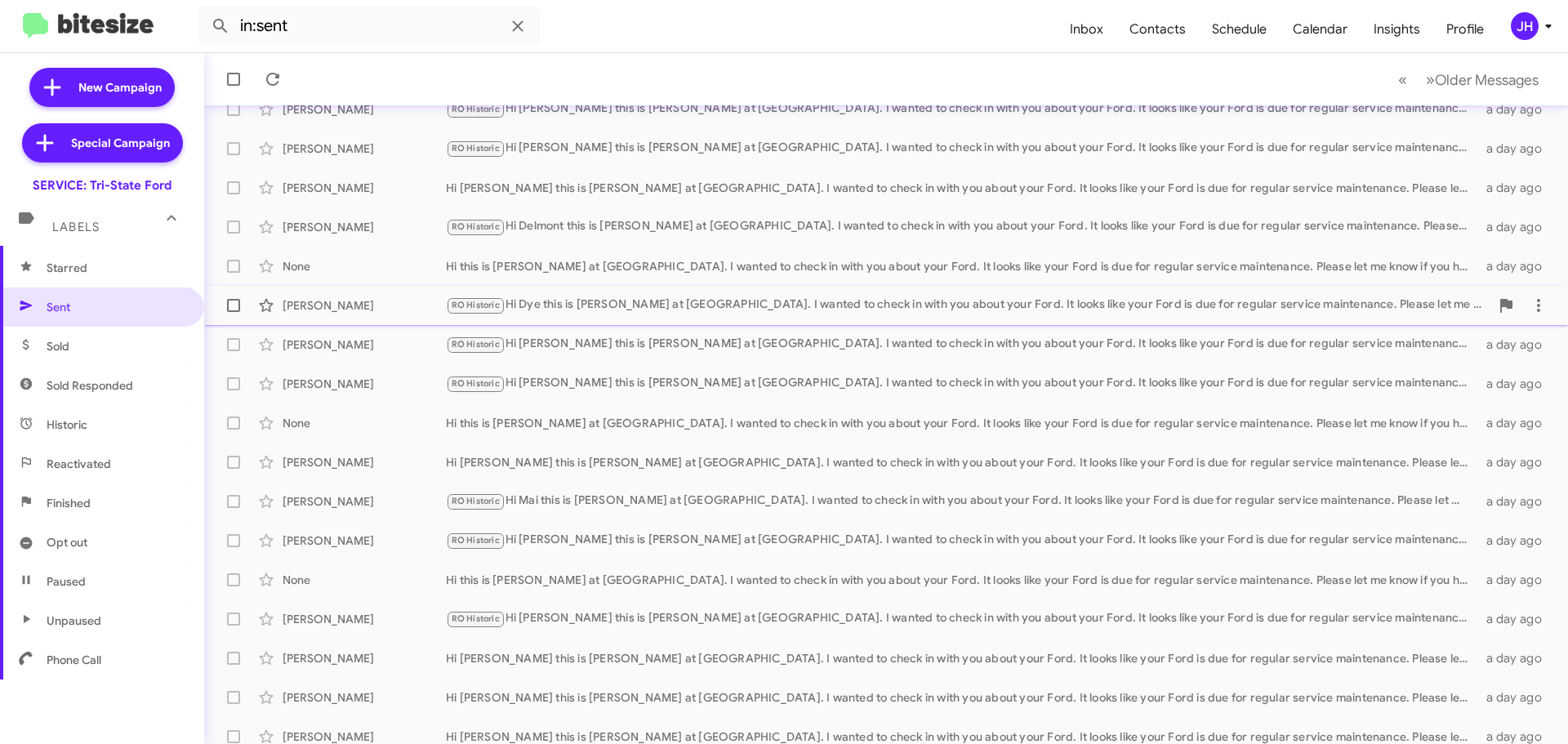
scroll to position [204, 0]
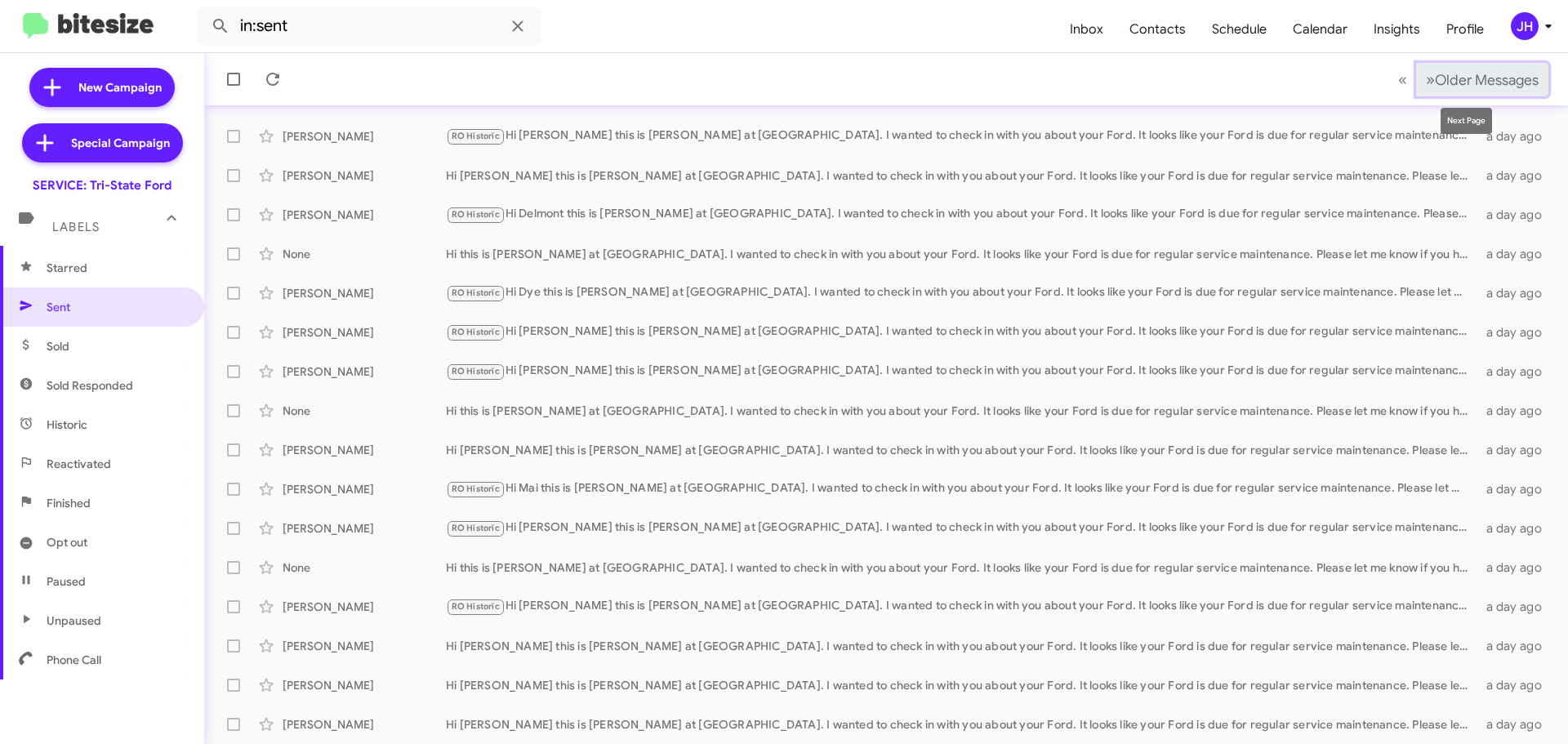
click at [1458, 92] on button "» Next Older Messages" at bounding box center [1482, 80] width 132 height 34
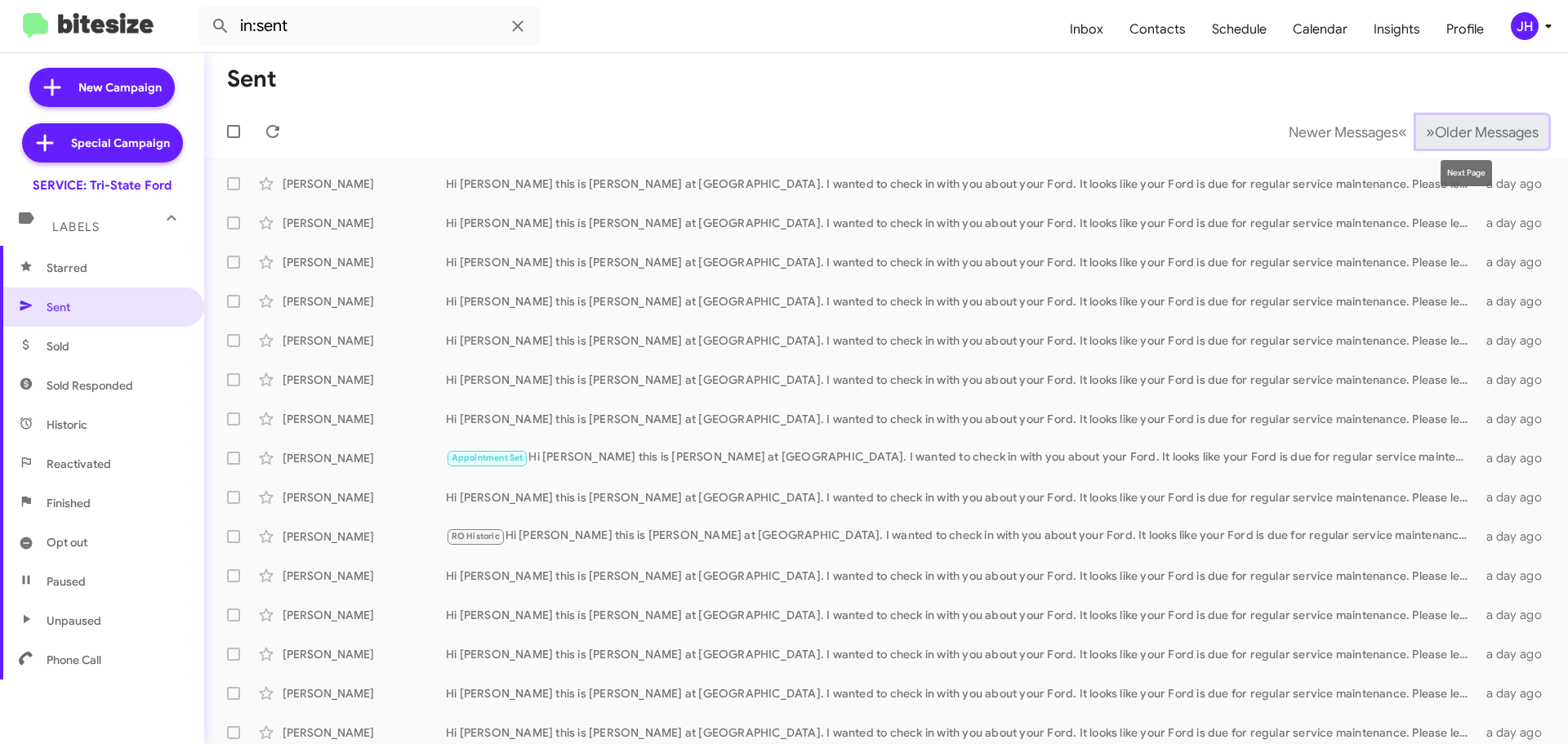
click at [1477, 119] on button "» Next Older Messages" at bounding box center [1482, 132] width 132 height 34
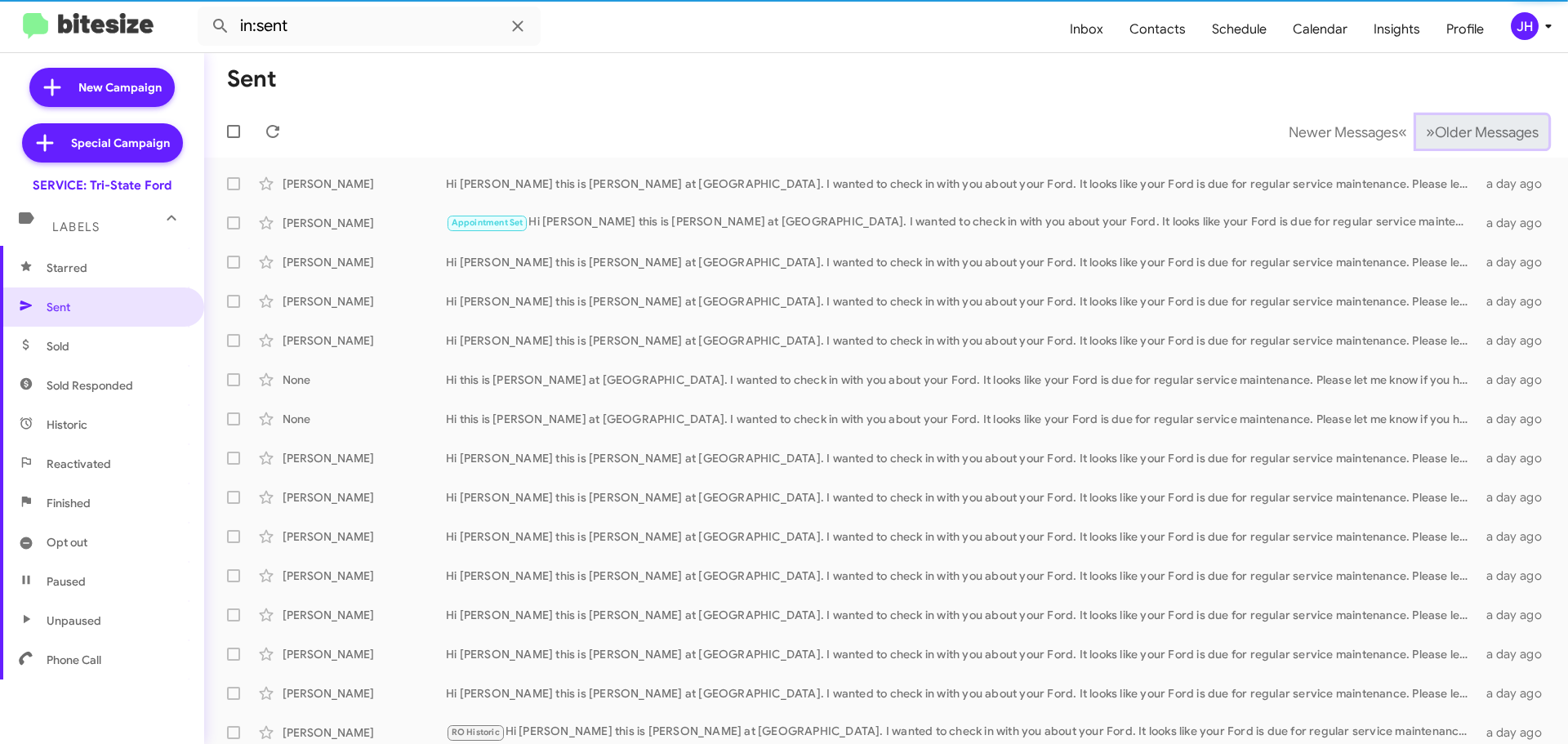
click at [1469, 125] on span "Older Messages" at bounding box center [1487, 132] width 103 height 18
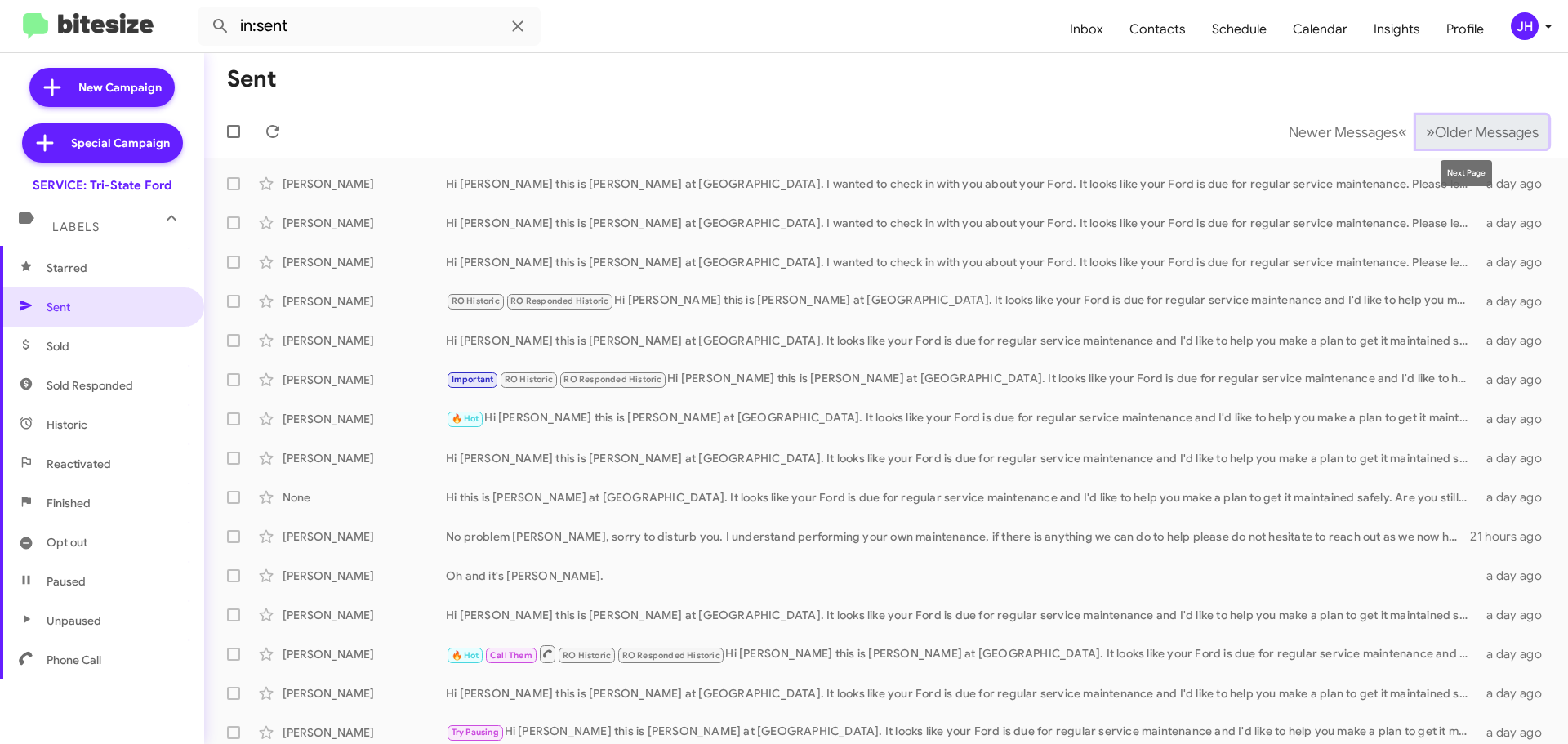
click at [1443, 138] on span "Older Messages" at bounding box center [1487, 132] width 103 height 18
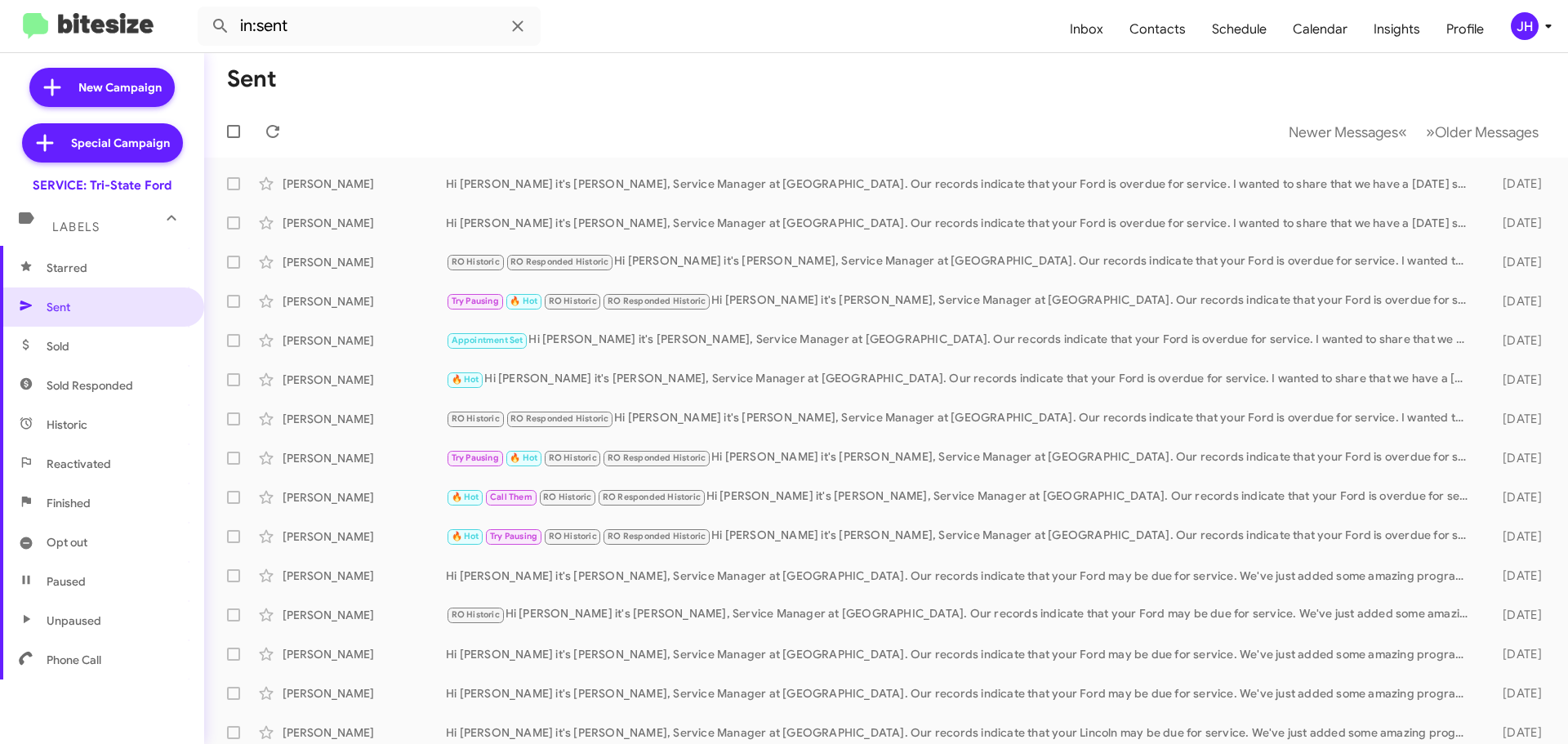
click at [1321, 153] on mat-toolbar-row "Newer Messages « Previous » Next Older Messages" at bounding box center [886, 131] width 1364 height 53
click at [1324, 142] on button "Newer Messages « Previous" at bounding box center [1348, 132] width 138 height 34
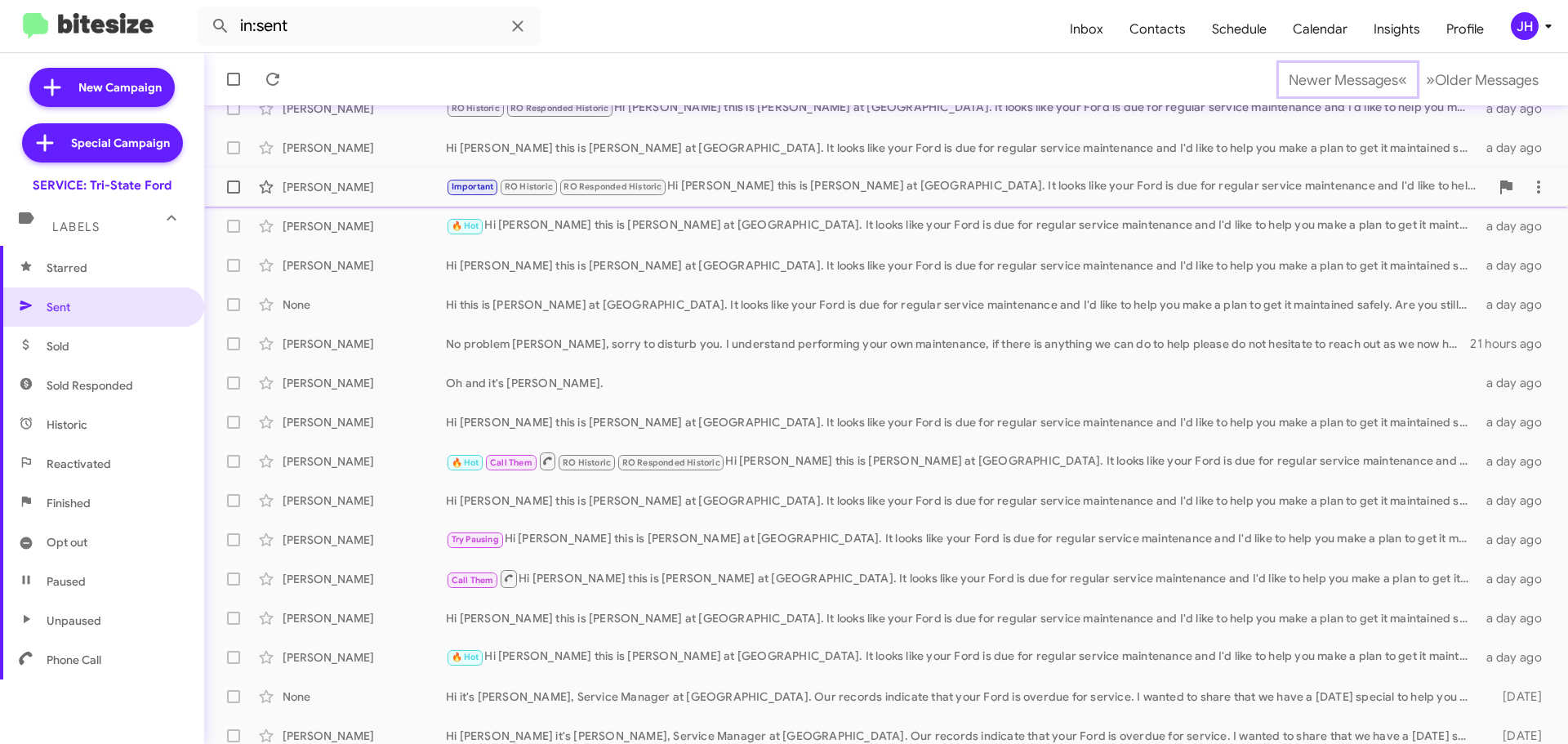
scroll to position [204, 0]
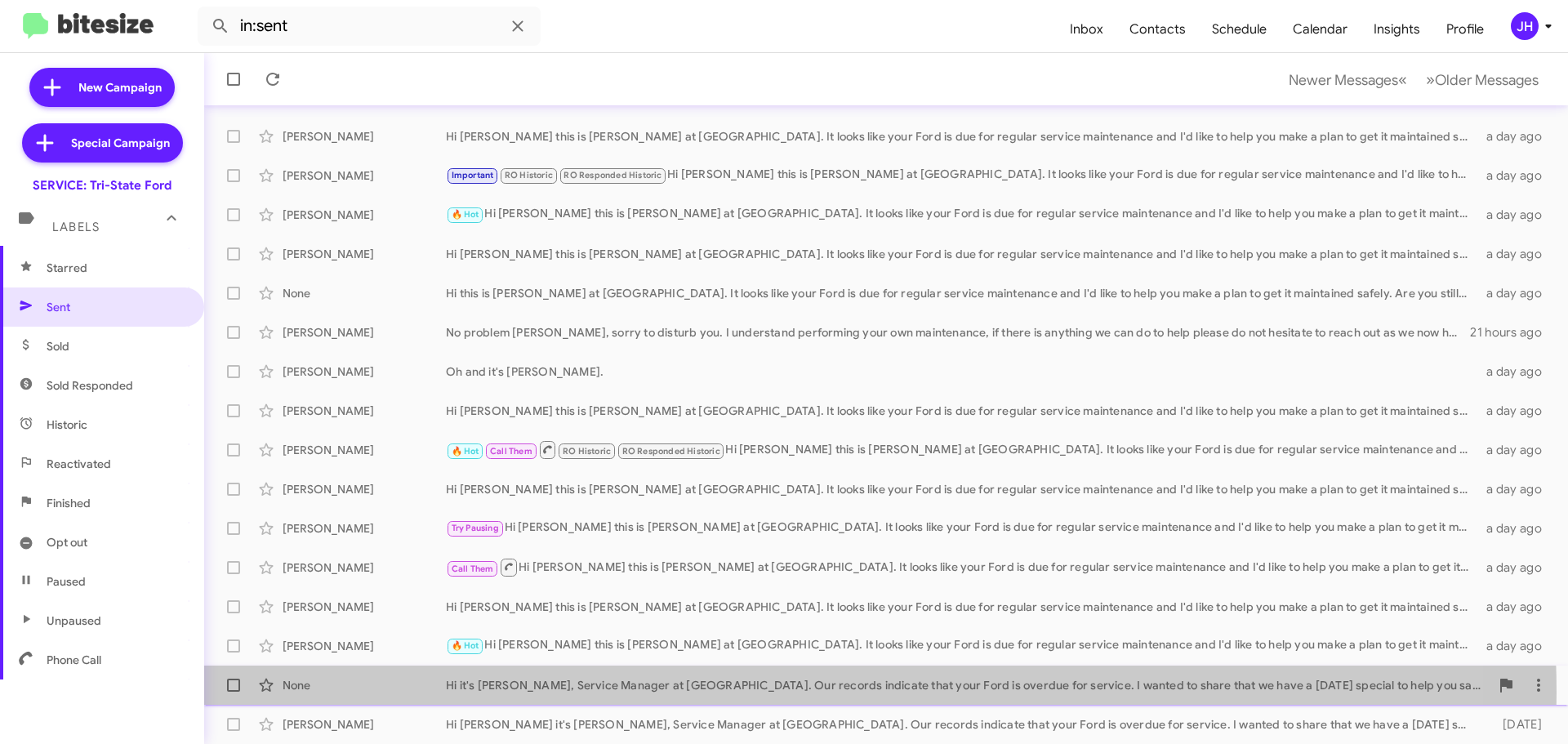
click at [690, 693] on div "Hi it's Dave McFadden, Service Manager at Tri-State Ford. Our records indicate …" at bounding box center [967, 685] width 1044 height 16
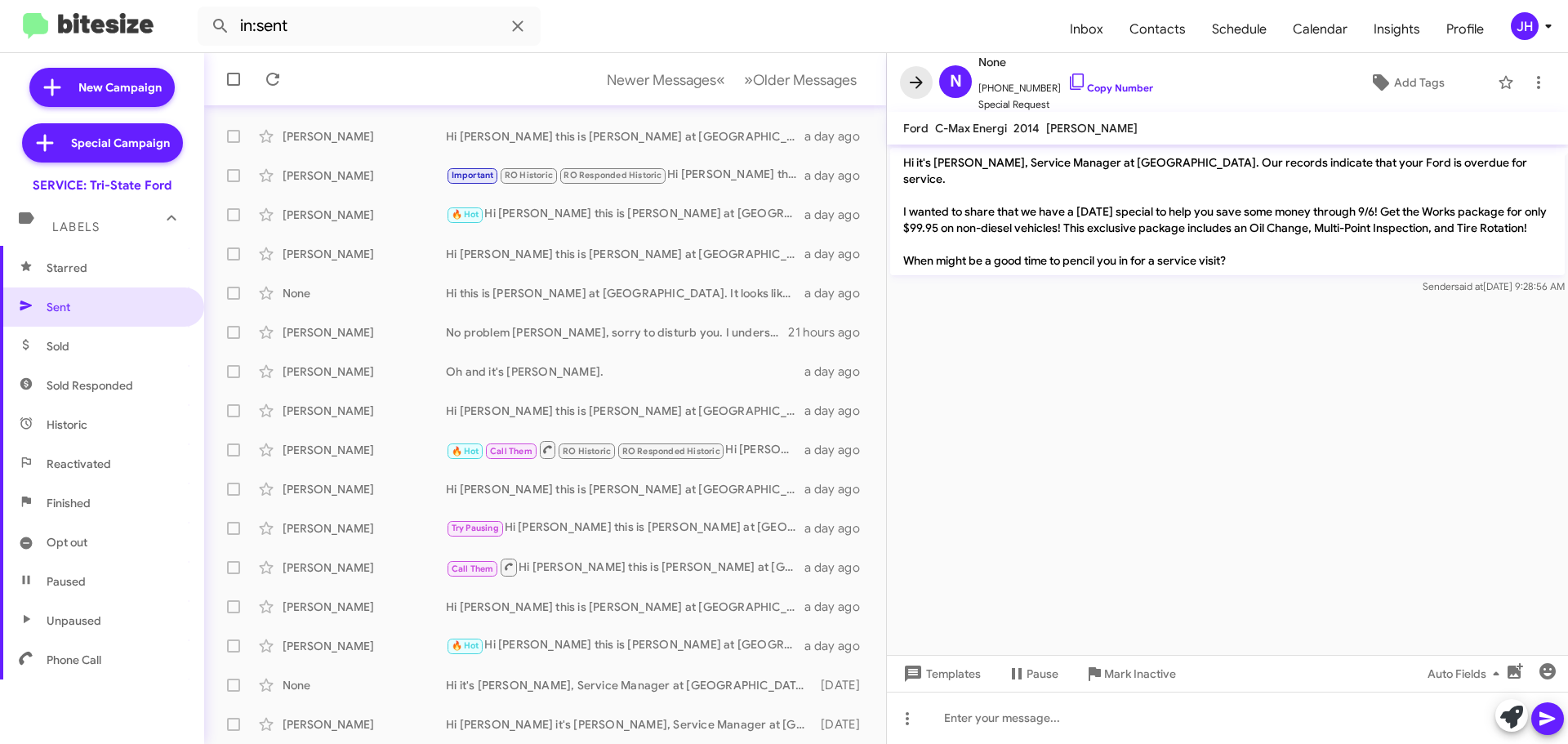
click at [915, 86] on icon at bounding box center [916, 82] width 19 height 19
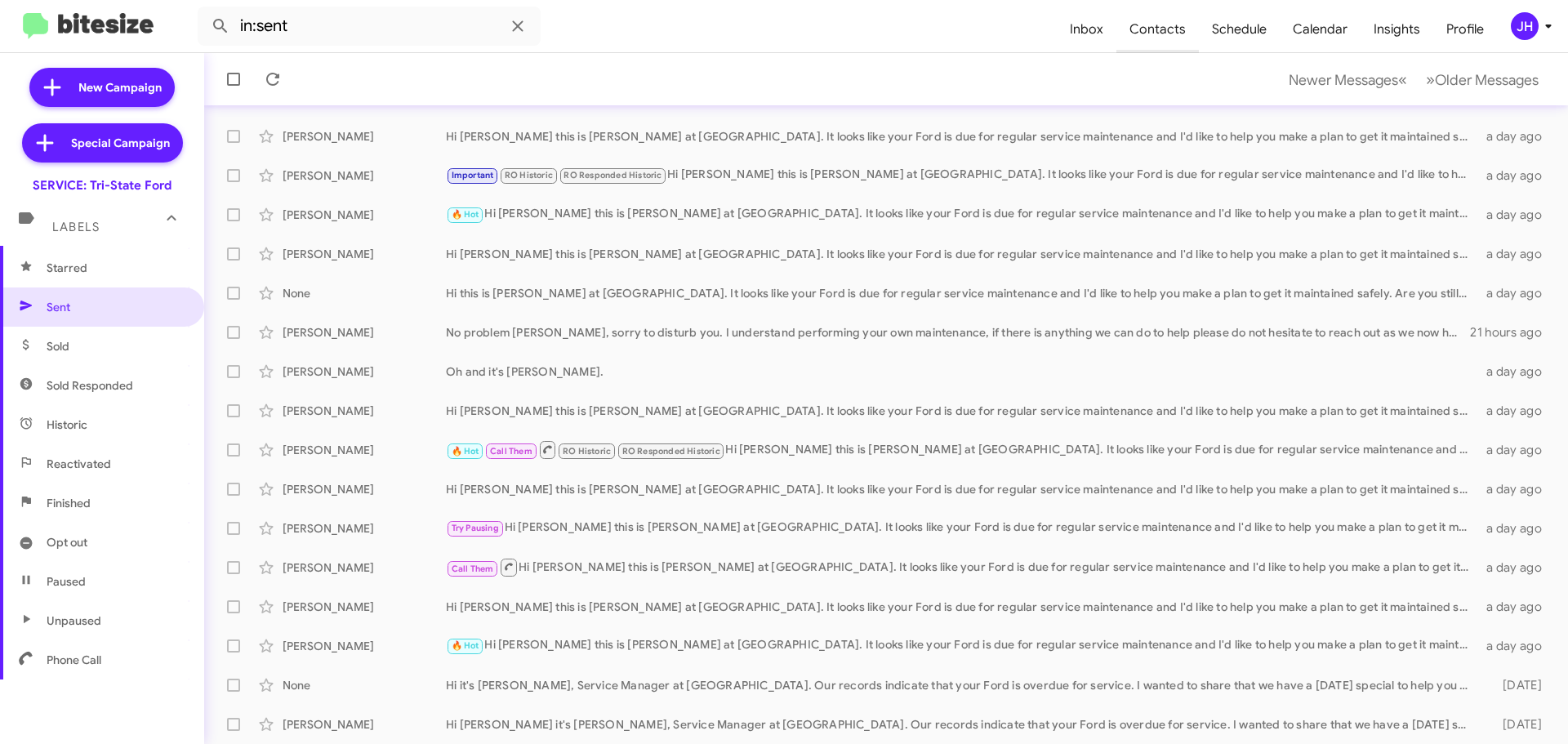
click at [1199, 34] on span "Contacts" at bounding box center [1157, 30] width 82 height 47
type input "in:groups"
